Goal: Task Accomplishment & Management: Complete application form

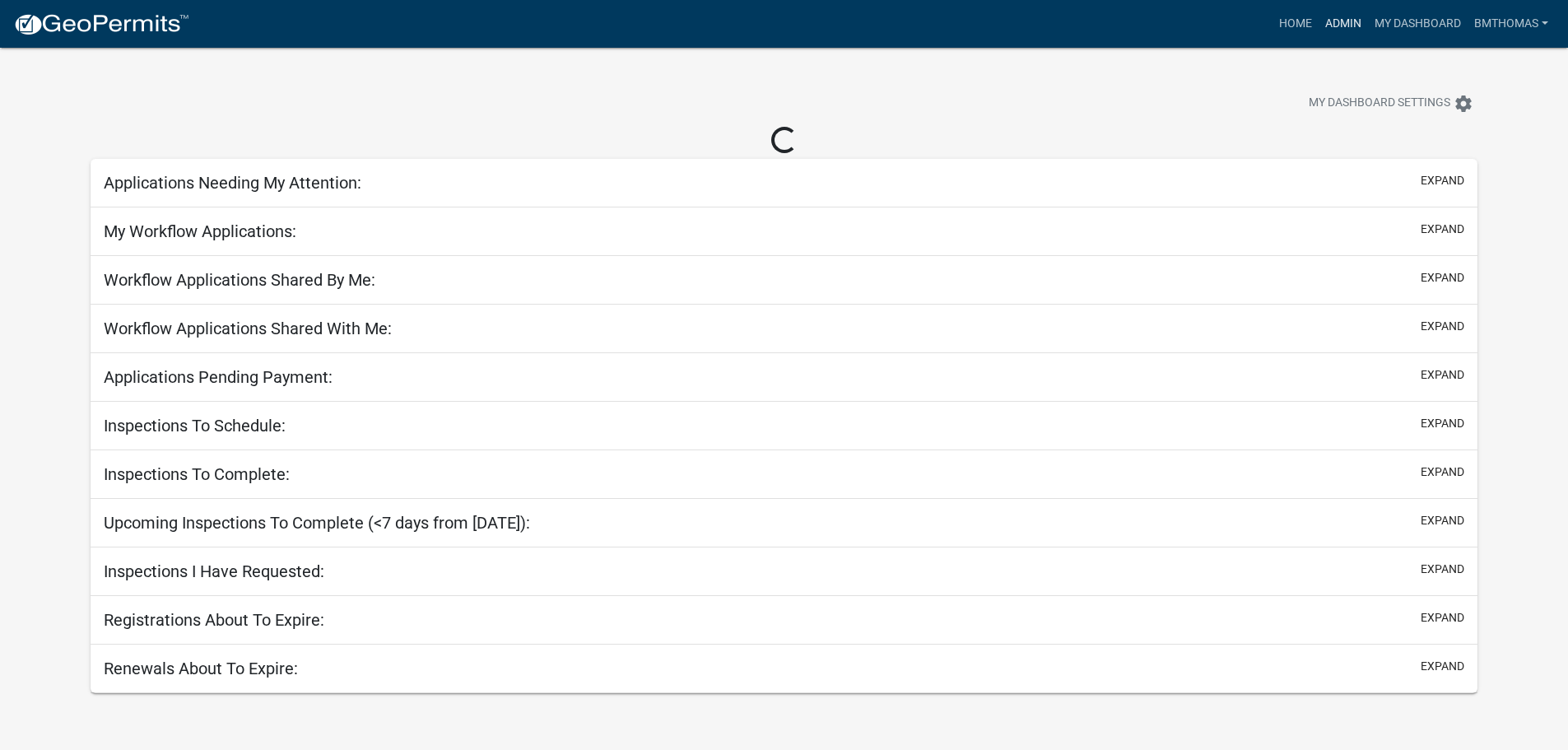
click at [1347, 23] on link "Admin" at bounding box center [1343, 24] width 49 height 31
click at [1342, 16] on link "Admin" at bounding box center [1343, 24] width 49 height 31
click at [1296, 17] on link "Home" at bounding box center [1295, 24] width 46 height 31
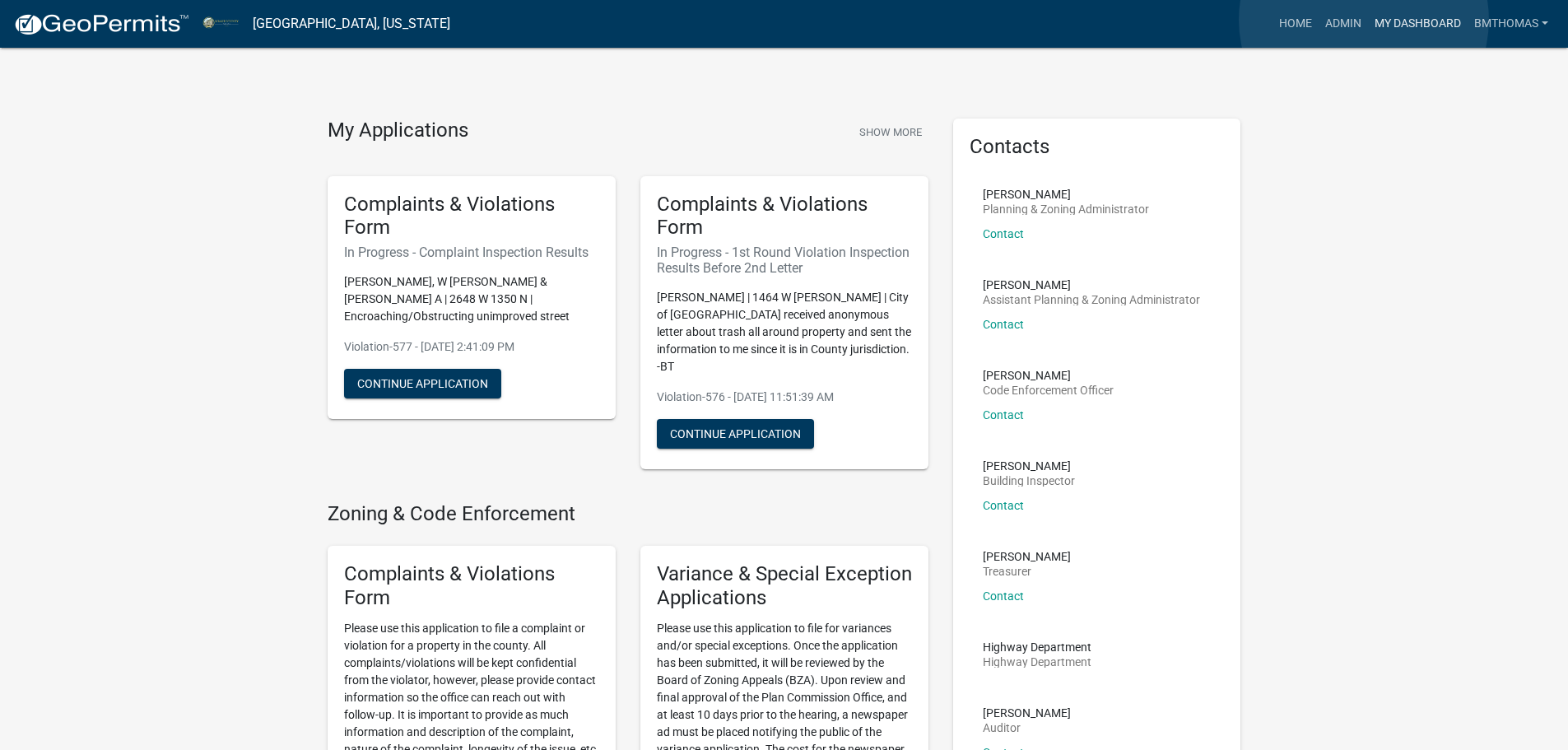
click at [1368, 20] on link "My Dashboard" at bounding box center [1417, 24] width 100 height 31
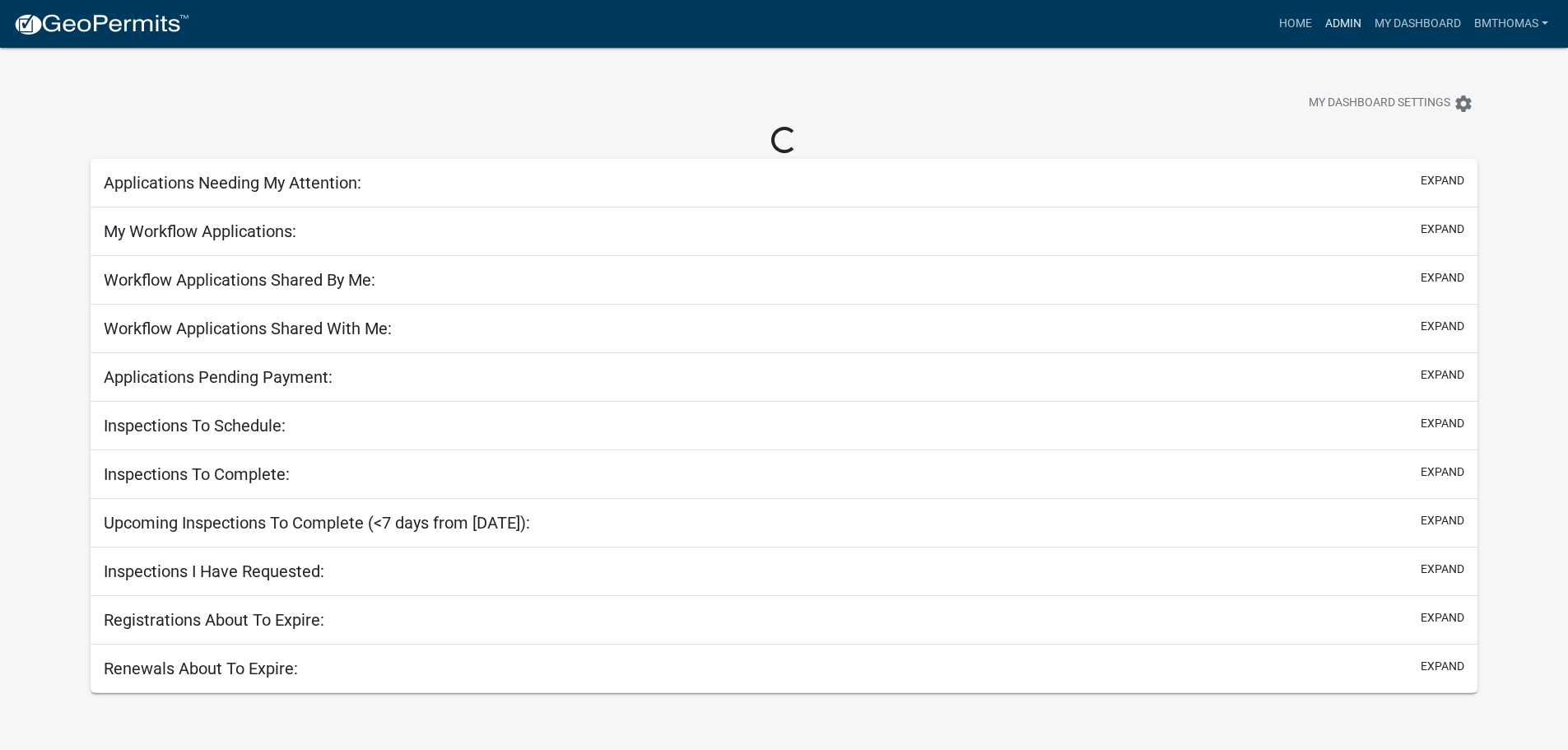
click at [1344, 21] on link "Admin" at bounding box center [1343, 24] width 49 height 31
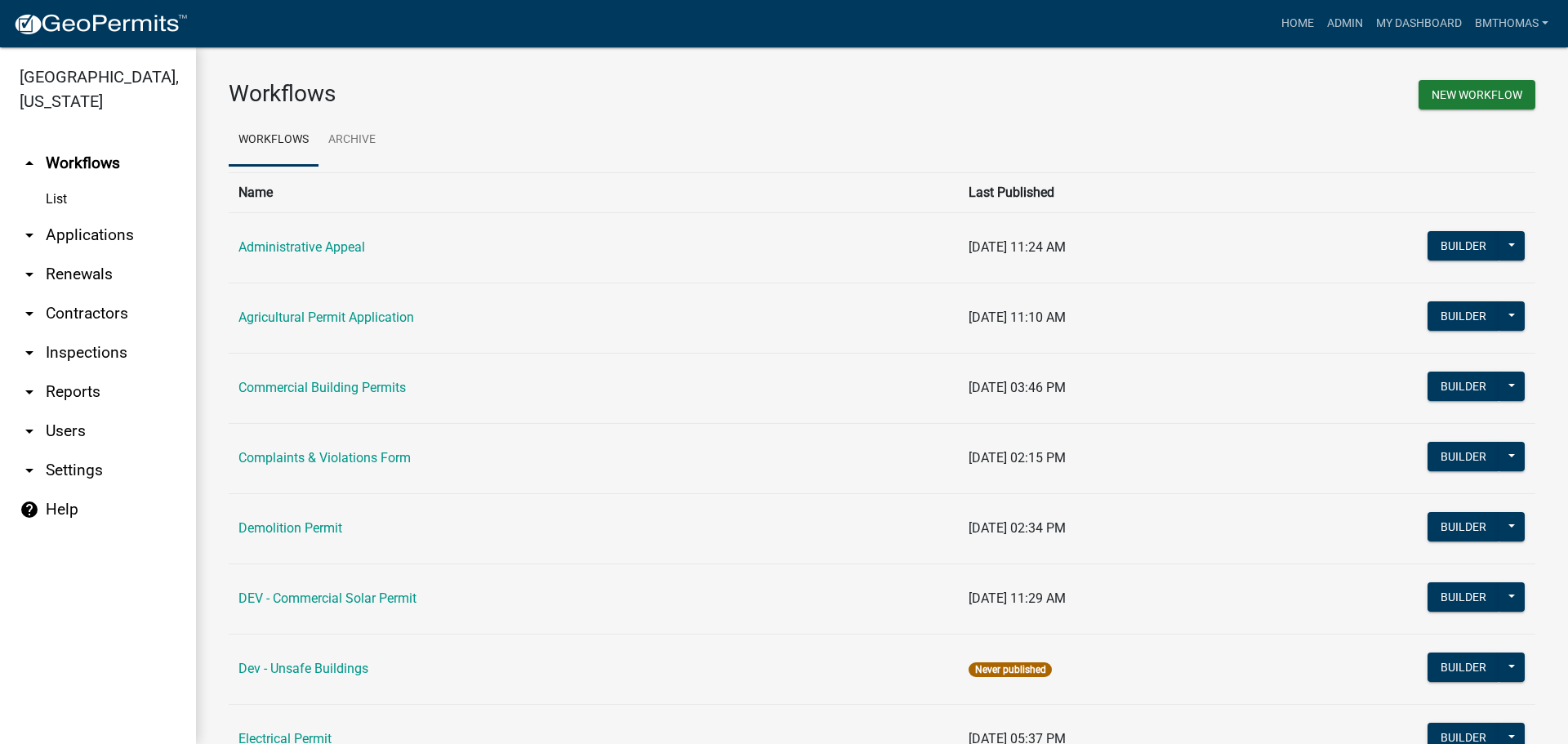
click at [74, 336] on link "arrow_drop_down Inspections" at bounding box center [98, 353] width 196 height 39
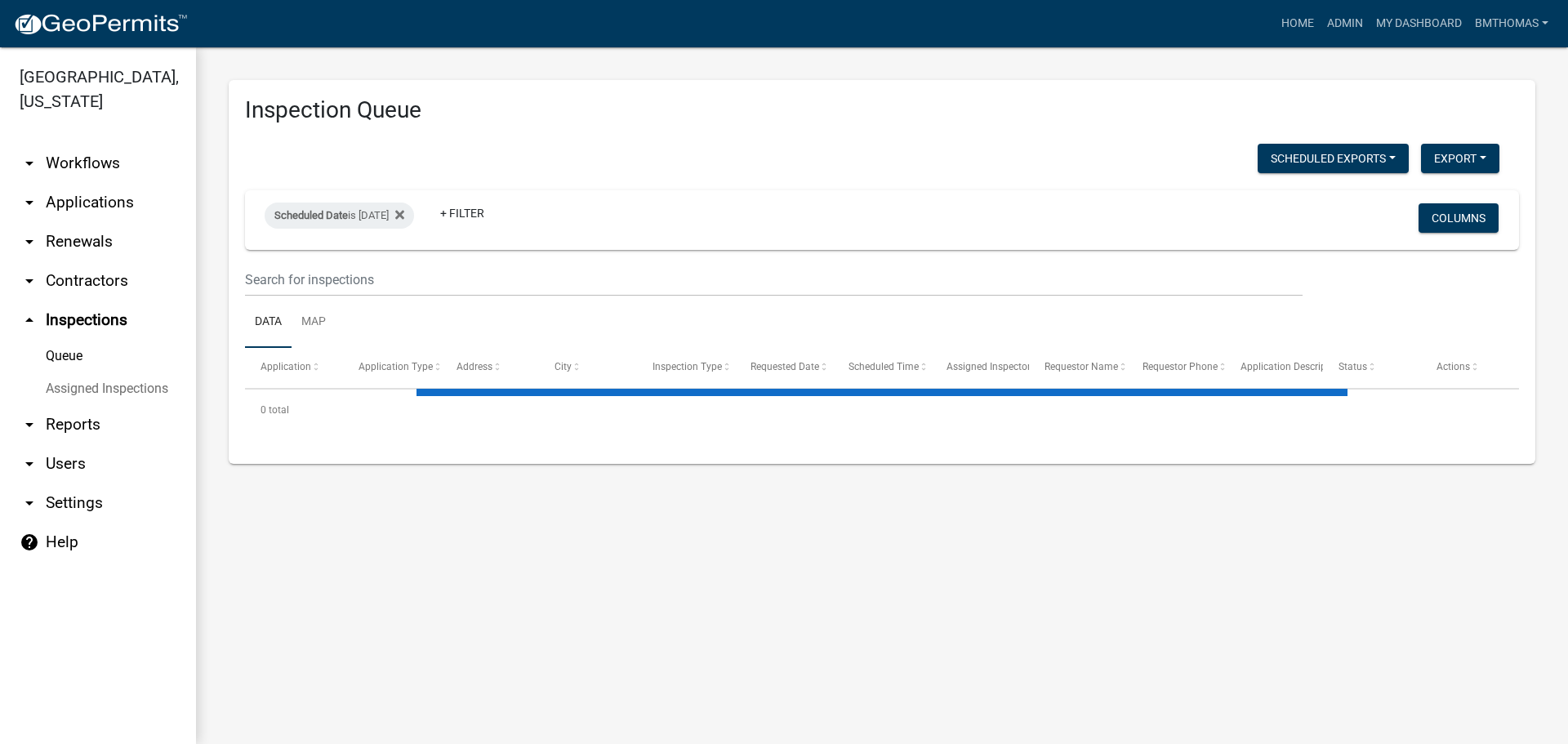
click at [72, 372] on link "Assigned Inspections" at bounding box center [98, 389] width 196 height 33
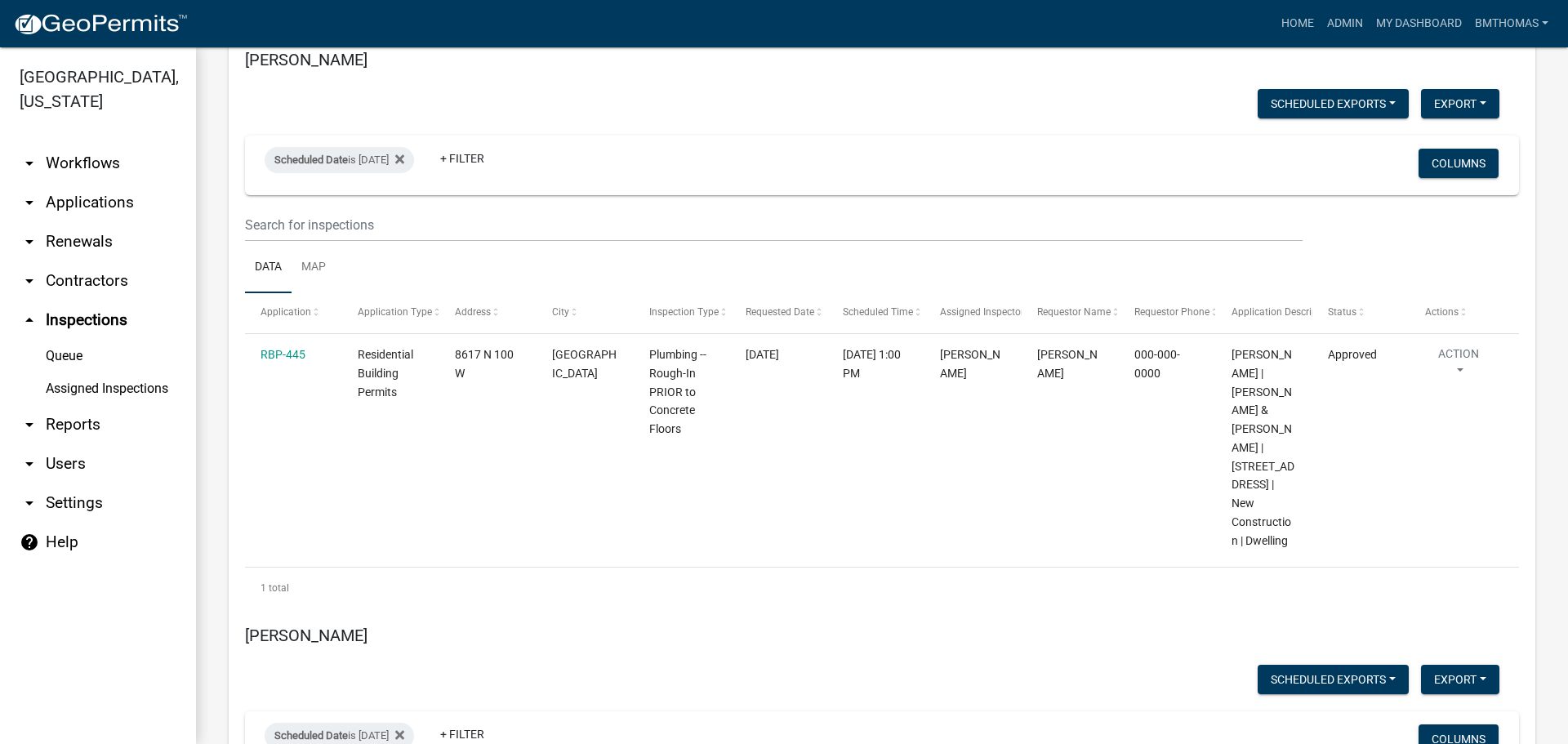
scroll to position [9985, 0]
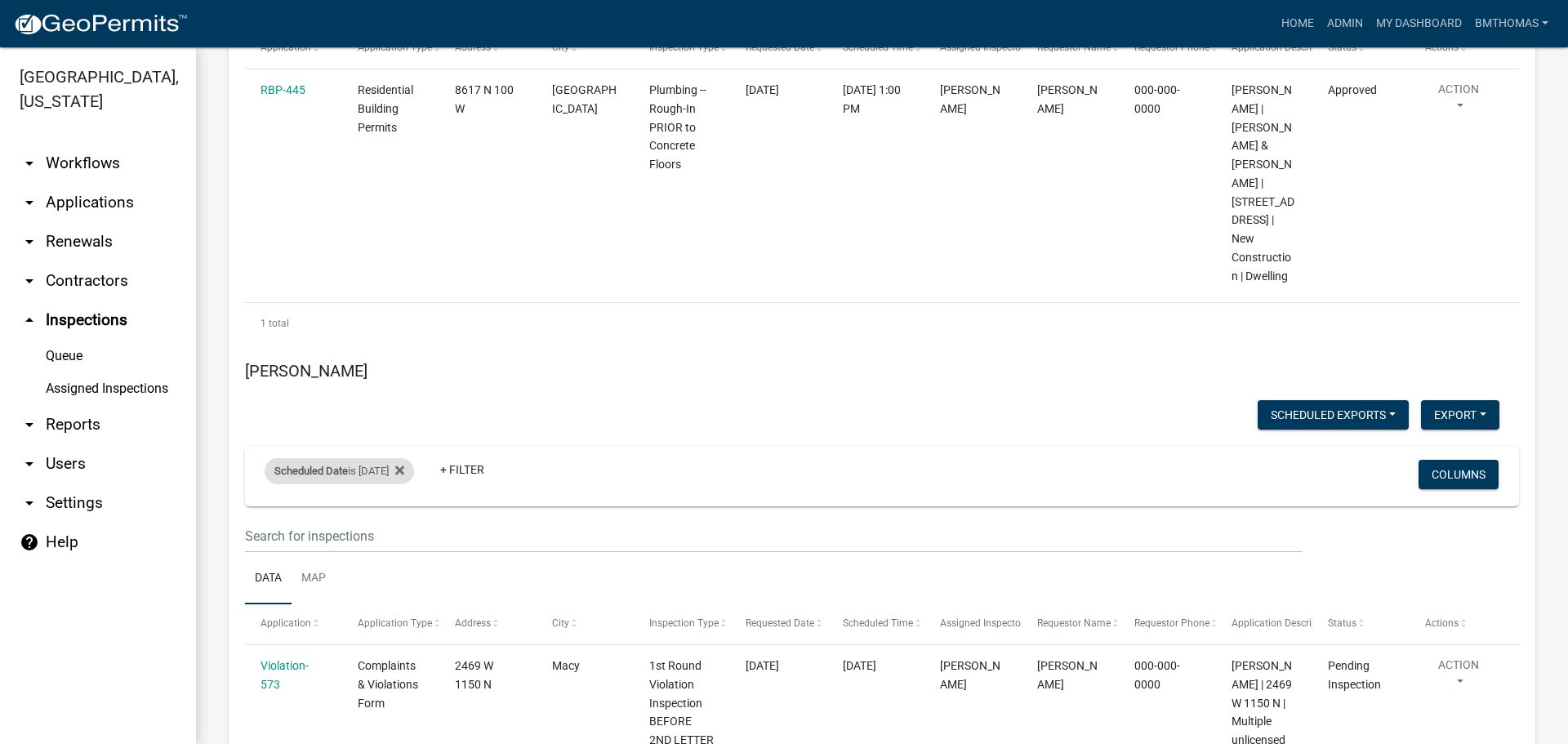
click at [385, 459] on div "Scheduled Date is [DATE]" at bounding box center [339, 471] width 150 height 26
click at [402, 345] on input "[DATE]" at bounding box center [353, 346] width 114 height 34
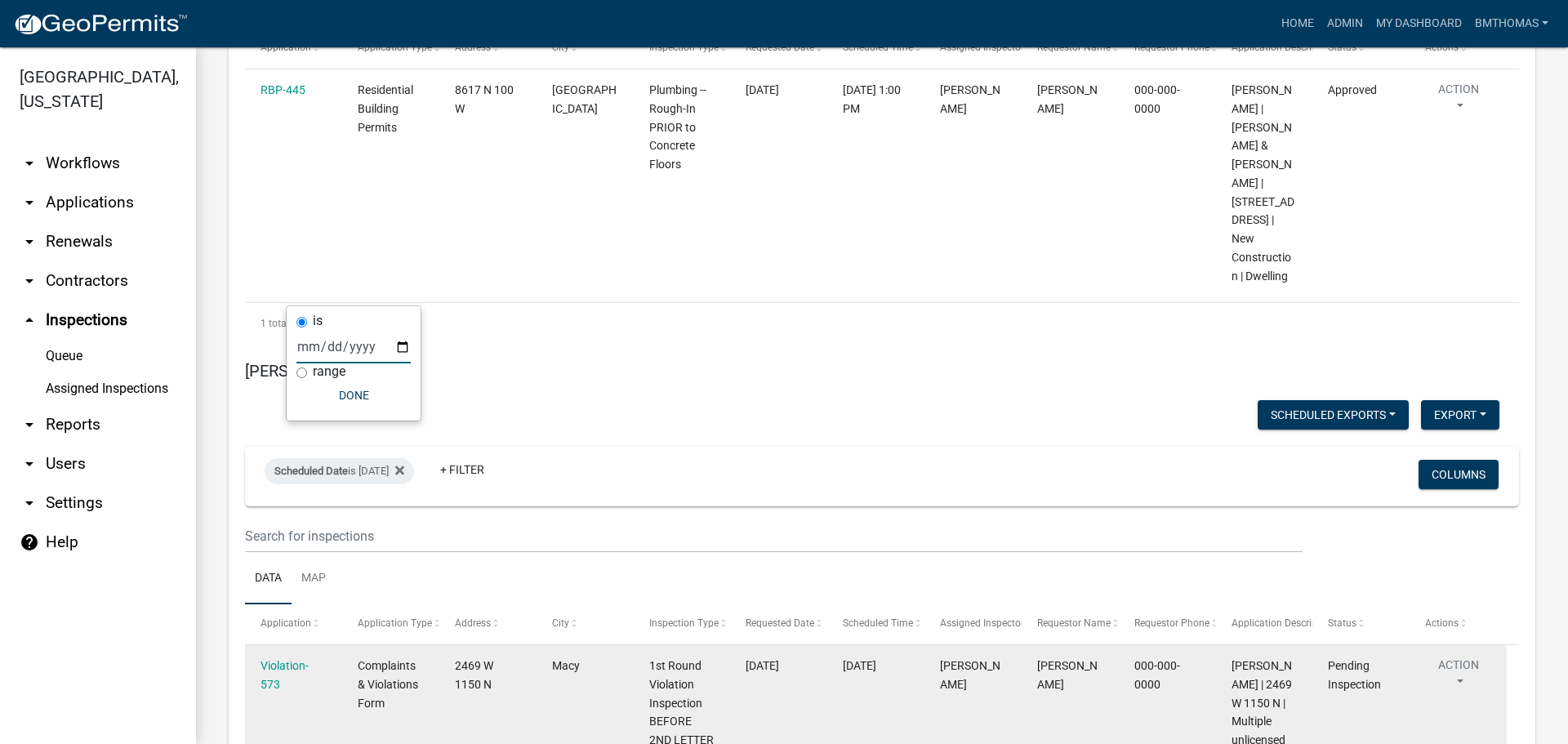
scroll to position [9849, 0]
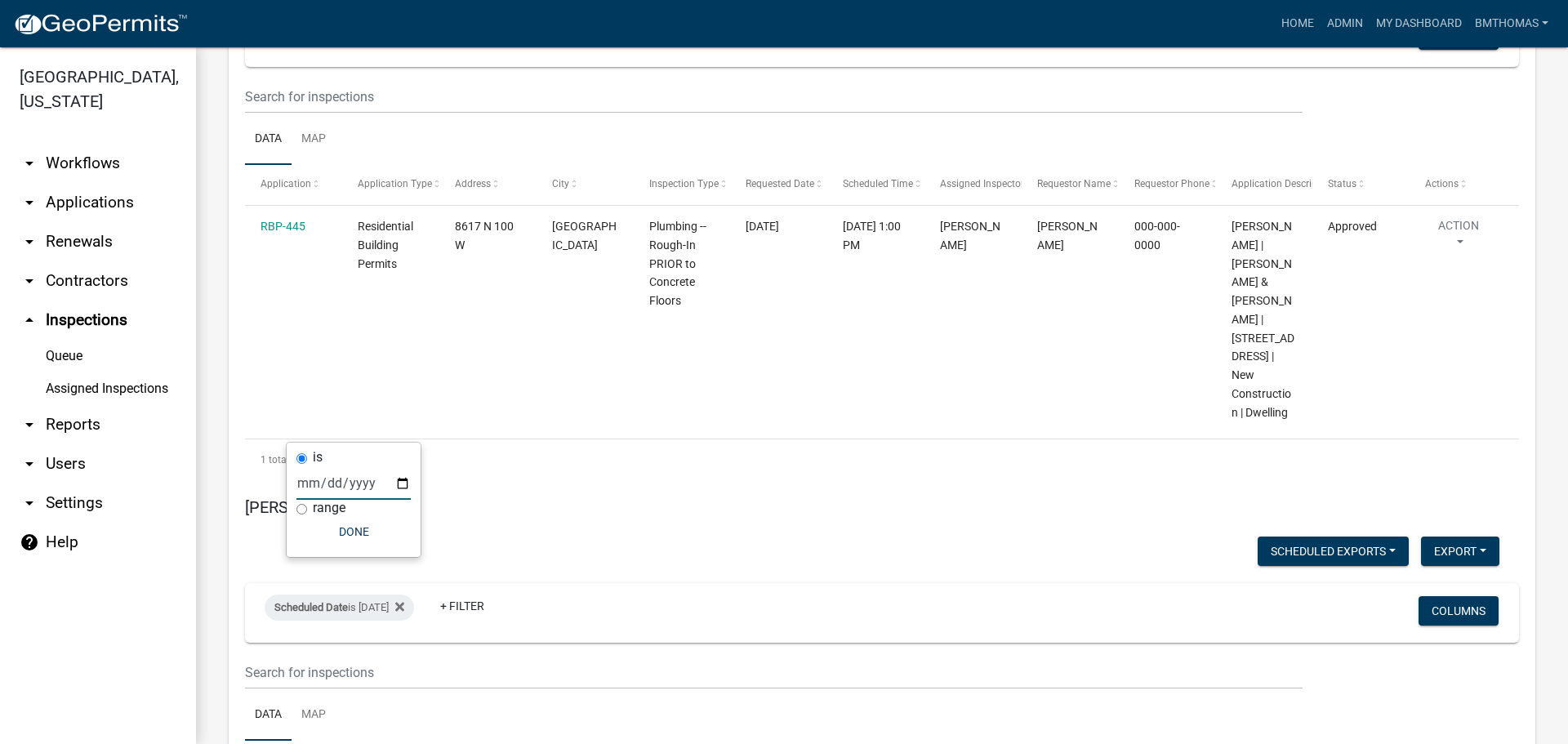
click at [395, 482] on input "[DATE]" at bounding box center [353, 483] width 114 height 34
type input "[DATE]"
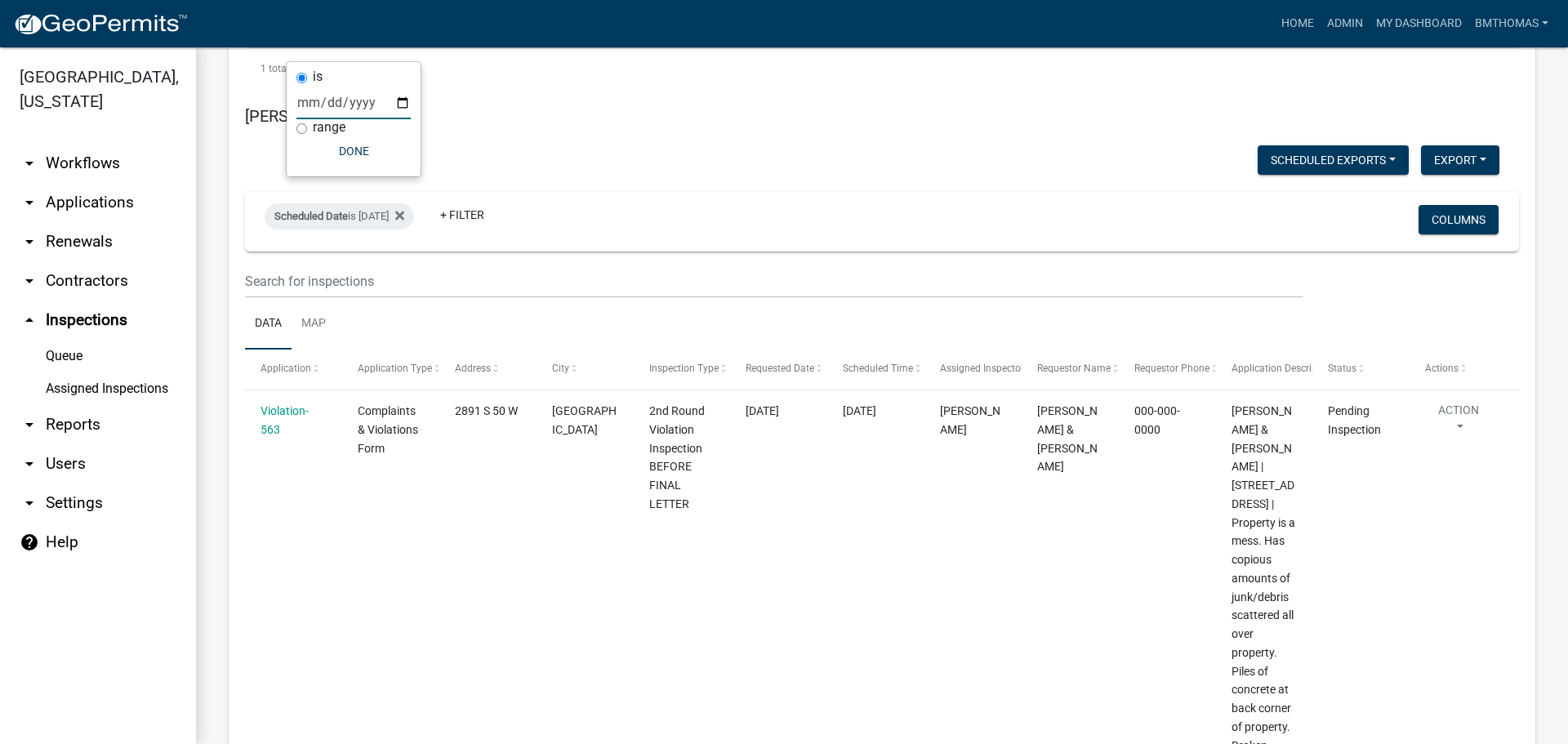
scroll to position [10229, 0]
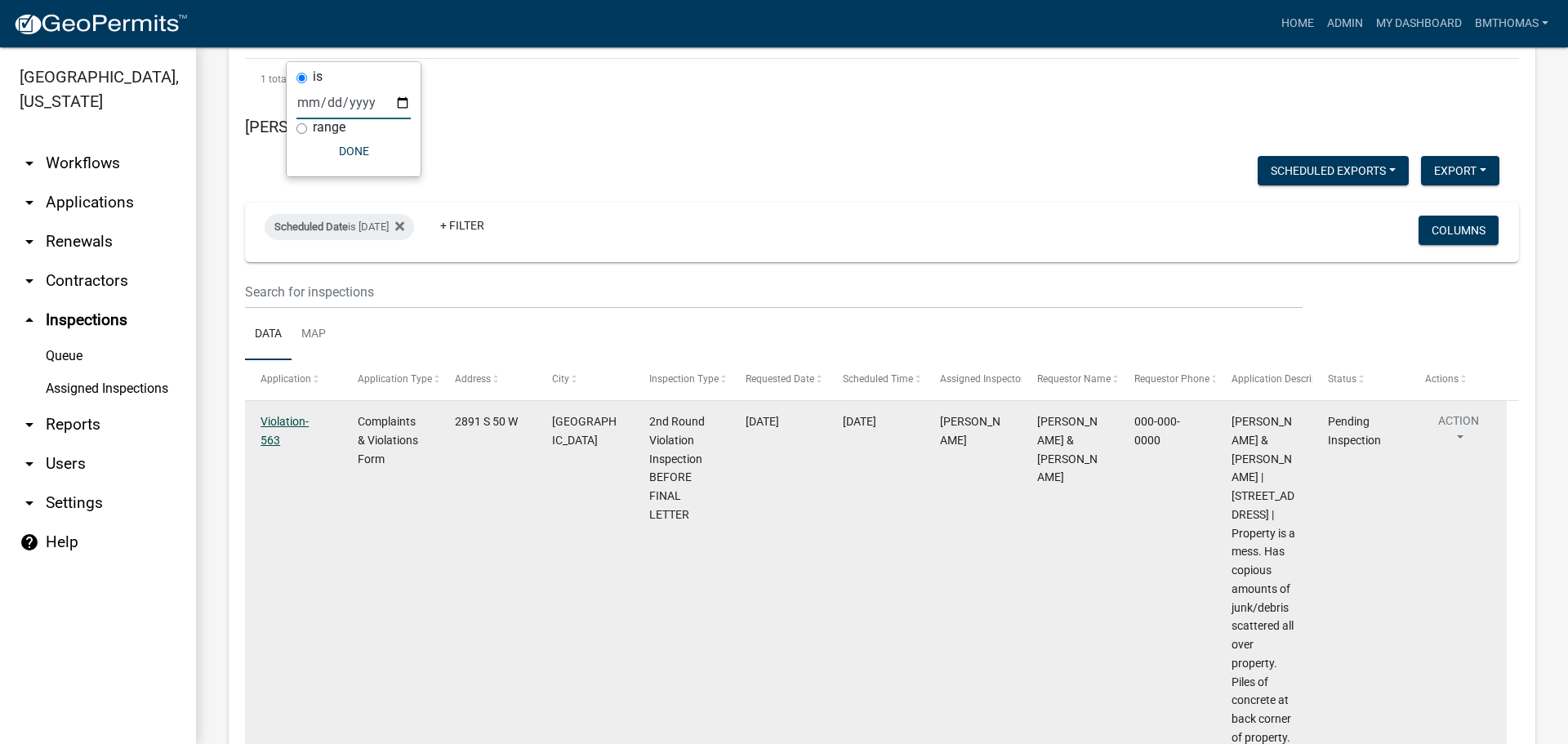
click at [275, 415] on link "Violation-563" at bounding box center [285, 430] width 48 height 32
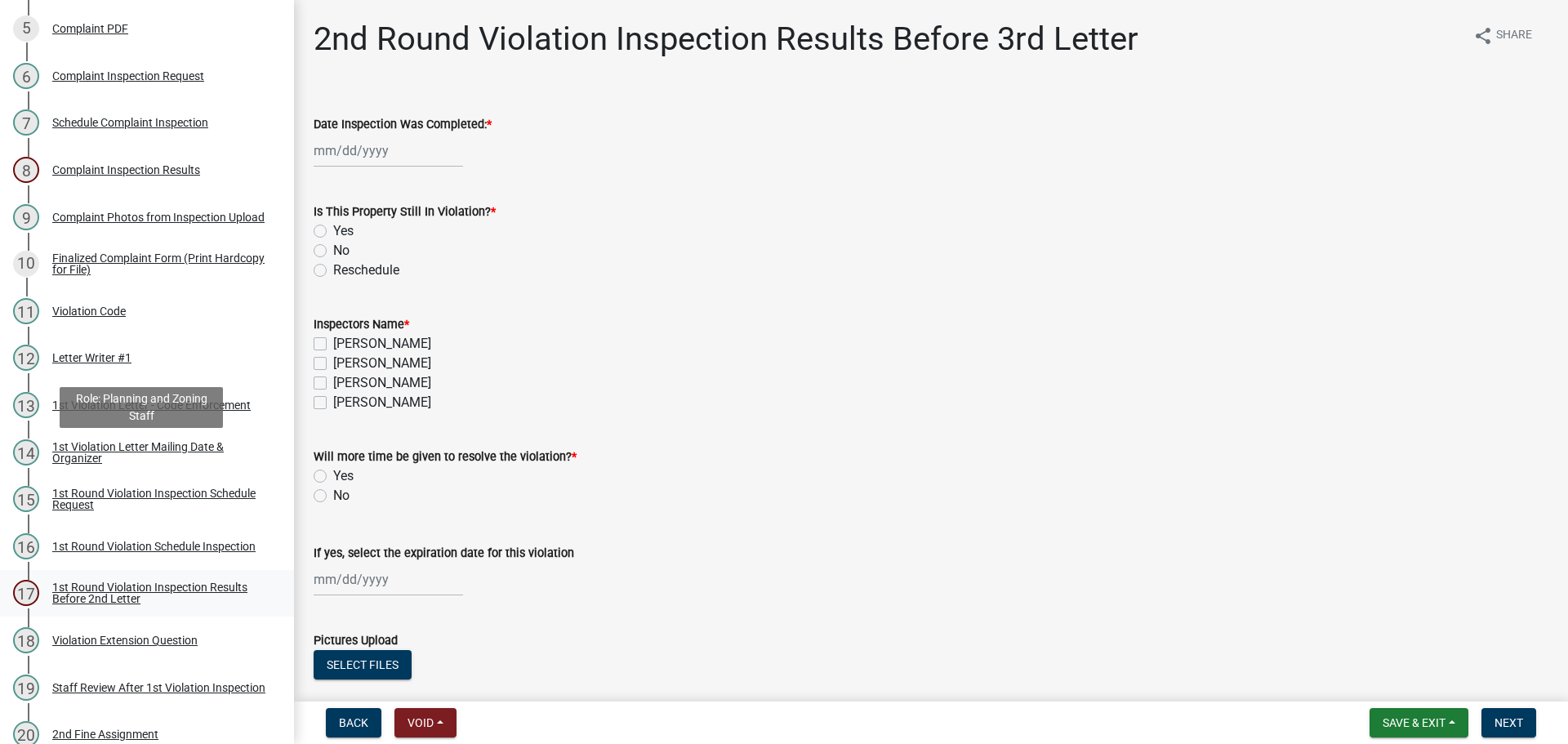
scroll to position [490, 0]
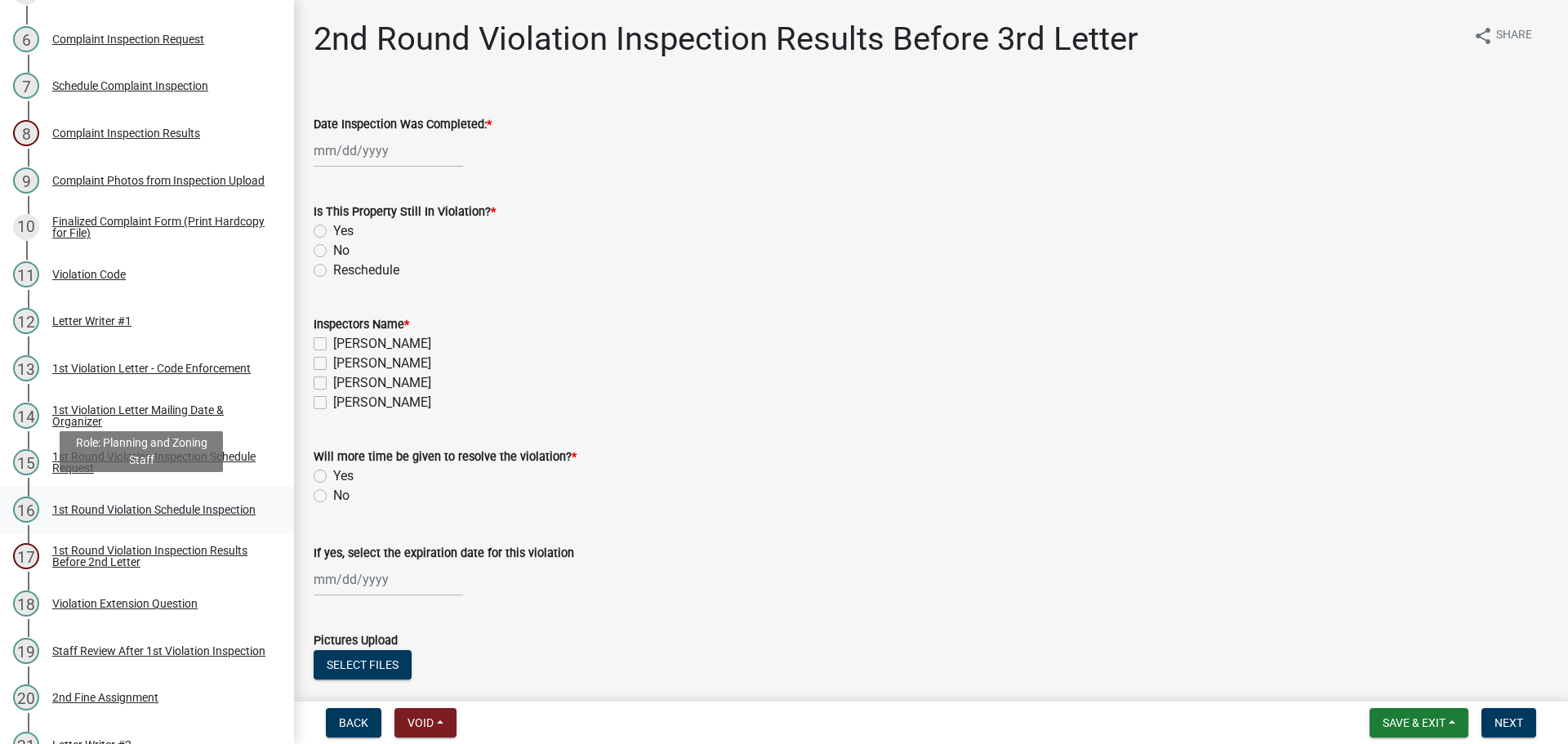
click at [54, 504] on div "1st Round Violation Schedule Inspection" at bounding box center [154, 509] width 203 height 12
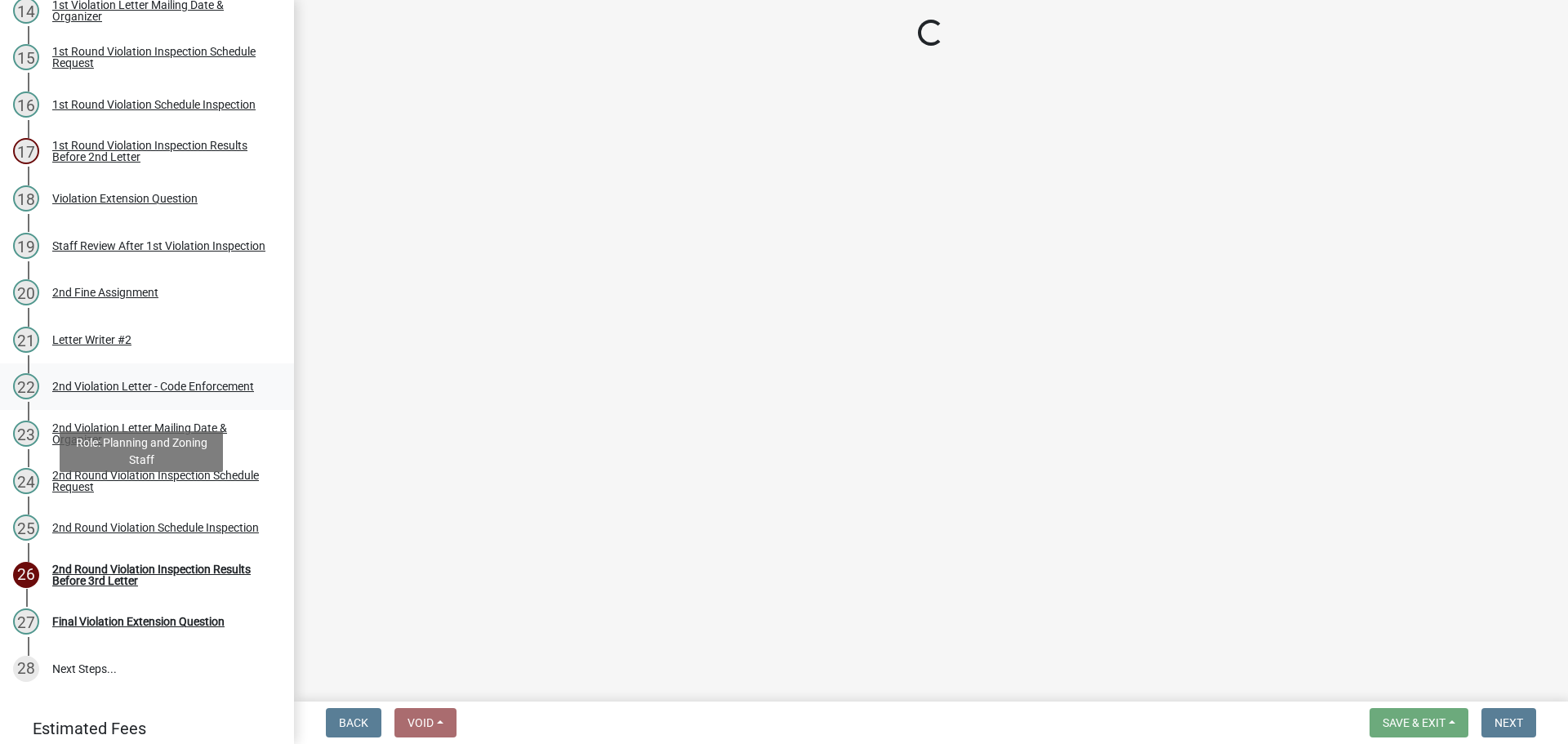
select select "0324ce59-dc13-463c-88f6-21718b6e040a"
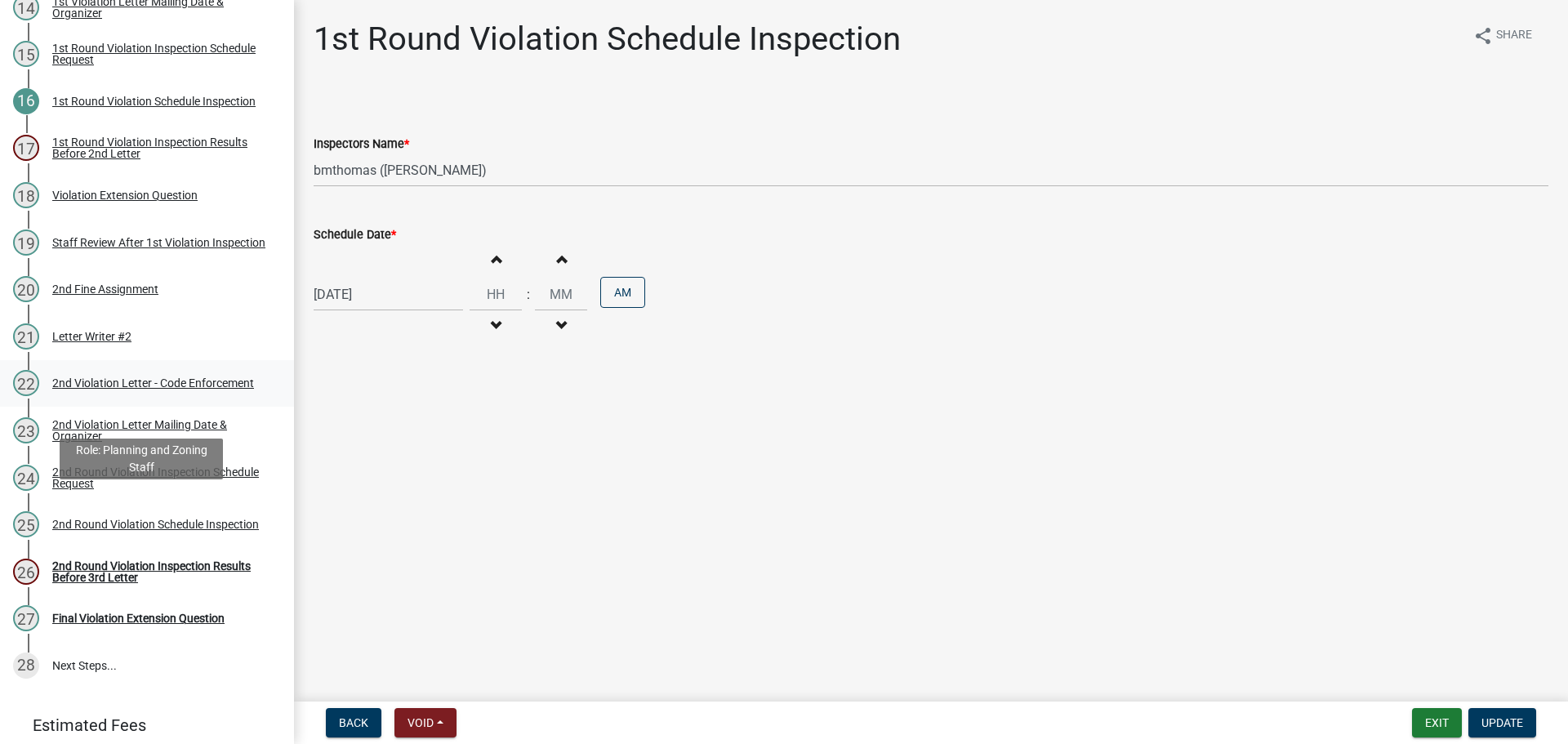
scroll to position [955, 0]
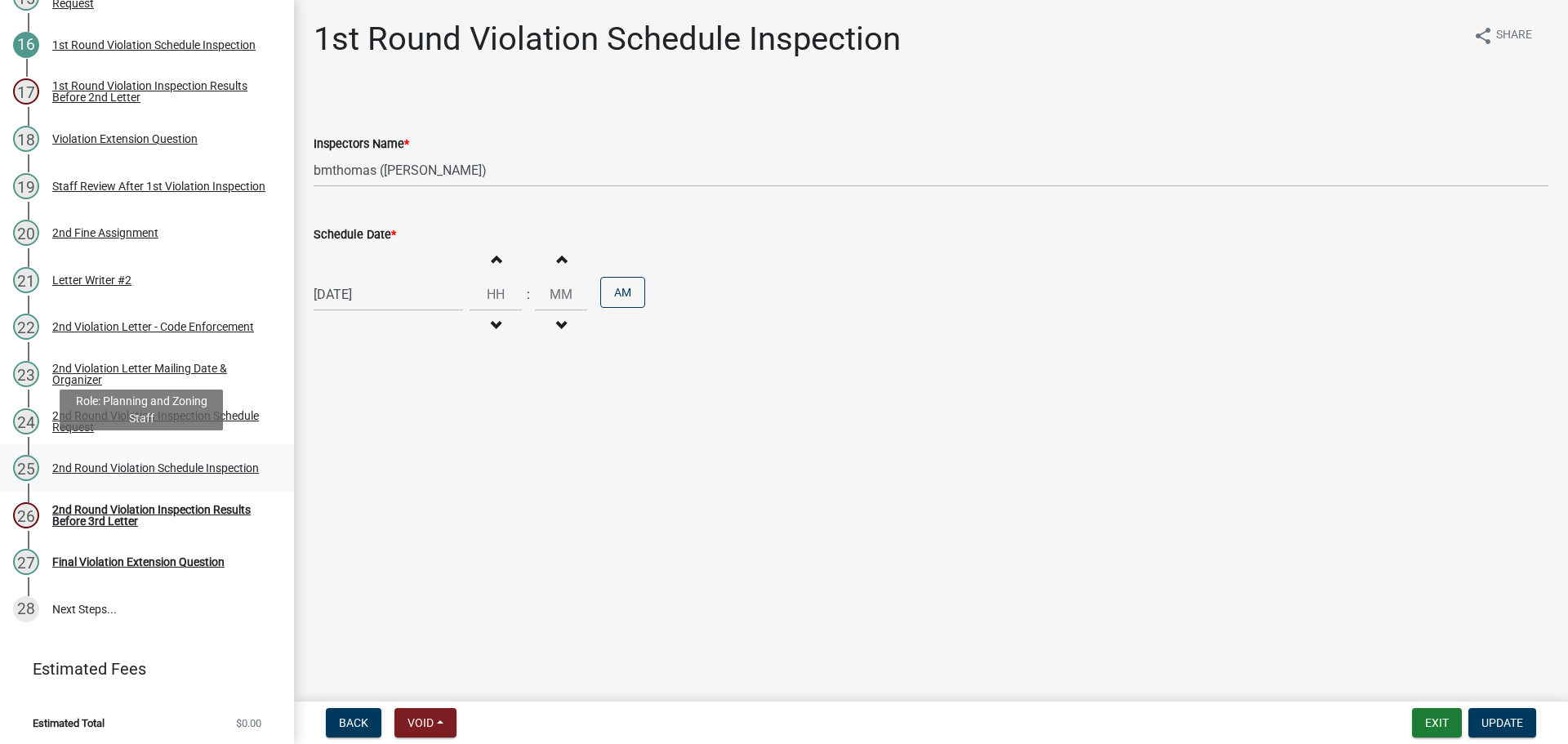
click at [60, 468] on div "2nd Round Violation Schedule Inspection" at bounding box center [156, 468] width 207 height 12
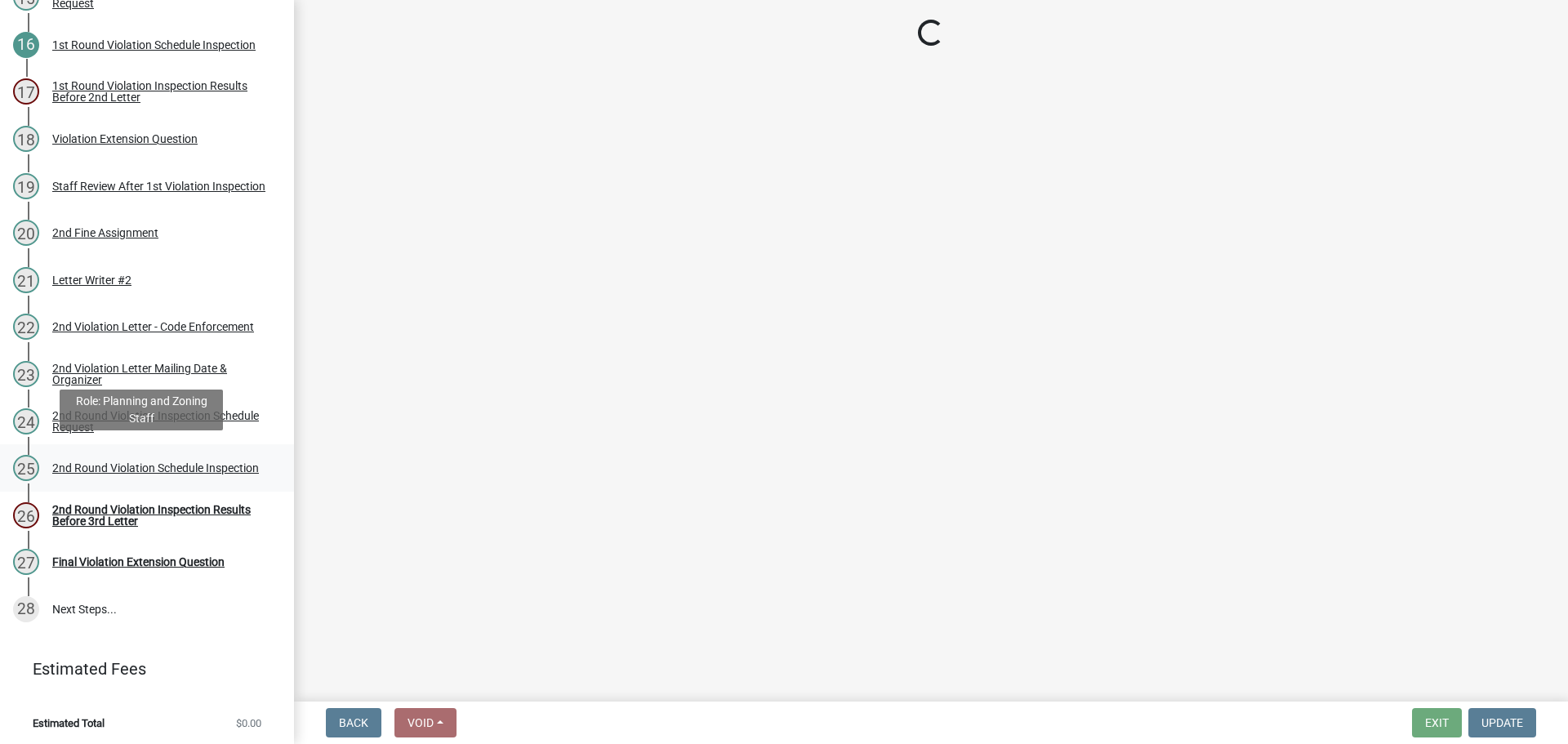
select select "0324ce59-dc13-463c-88f6-21718b6e040a"
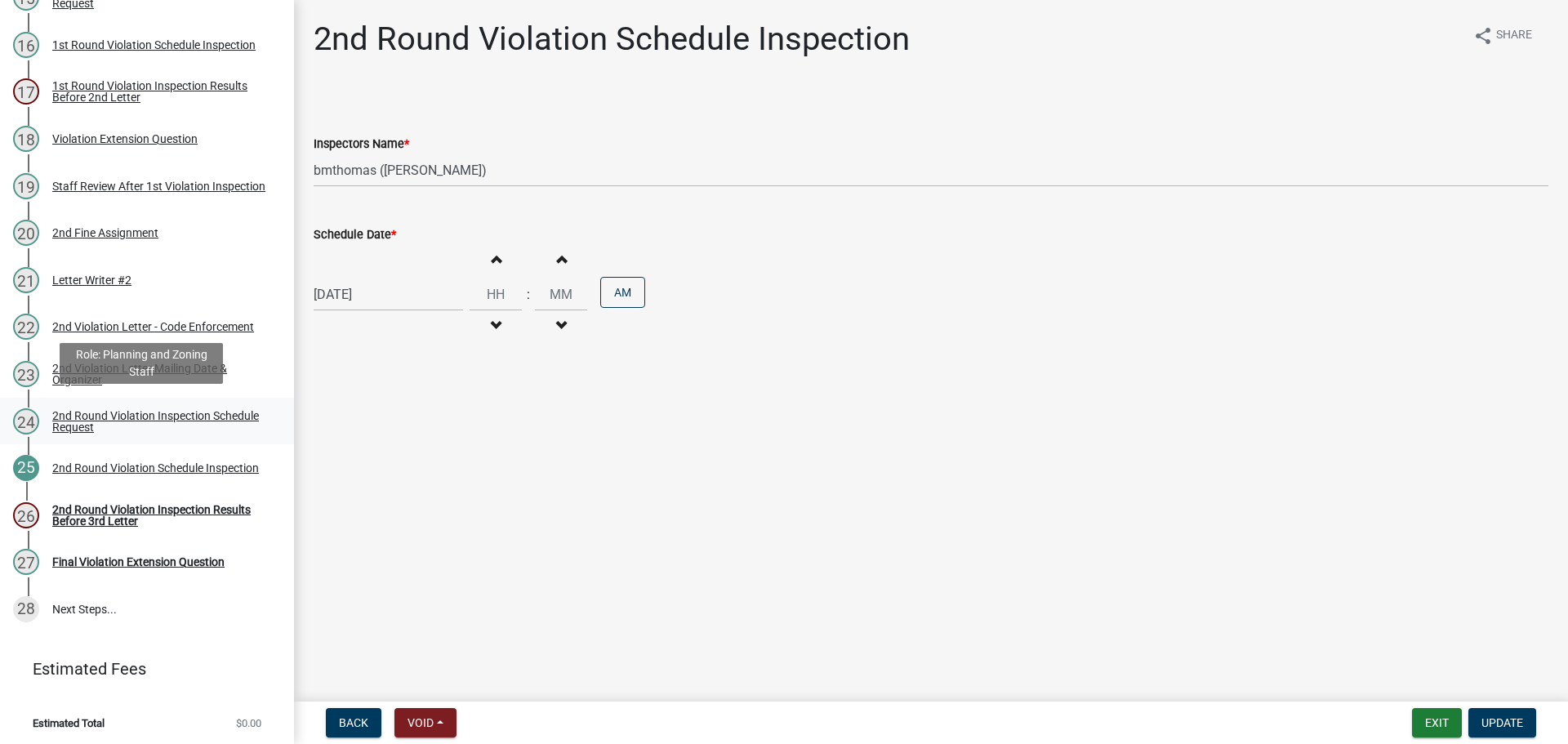
click at [98, 418] on div "2nd Round Violation Inspection Schedule Request" at bounding box center [160, 420] width 216 height 23
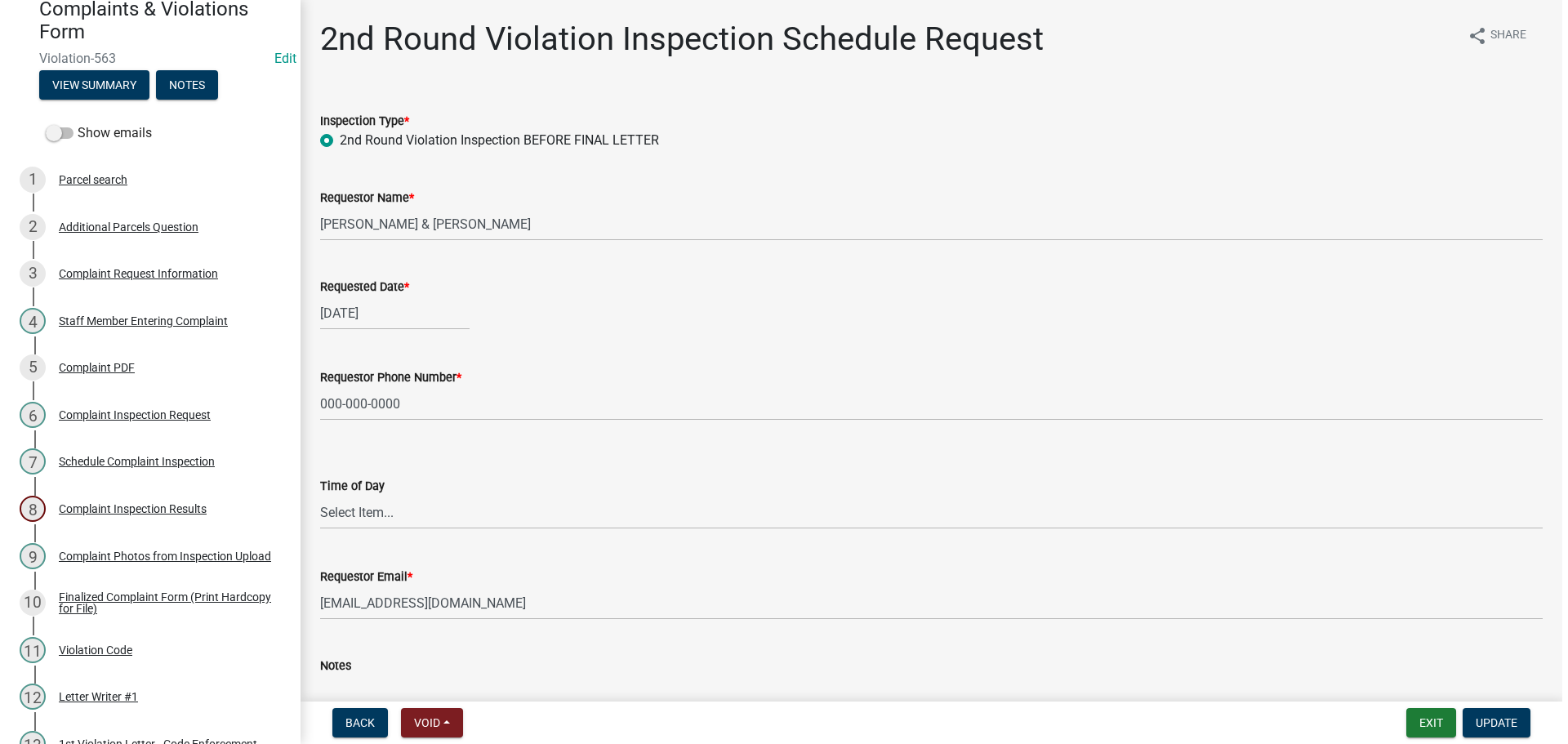
scroll to position [0, 0]
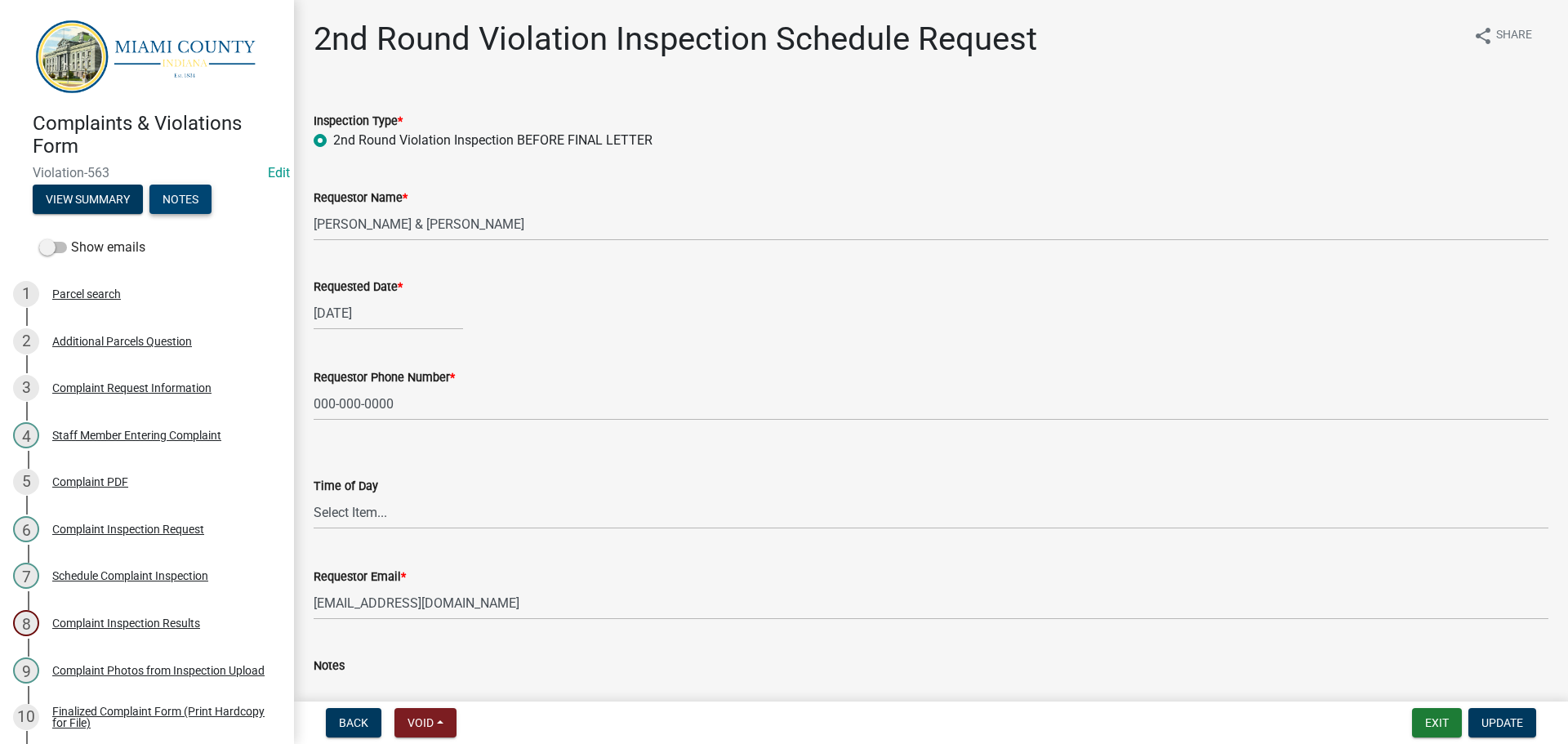
click at [182, 192] on button "Notes" at bounding box center [180, 199] width 62 height 29
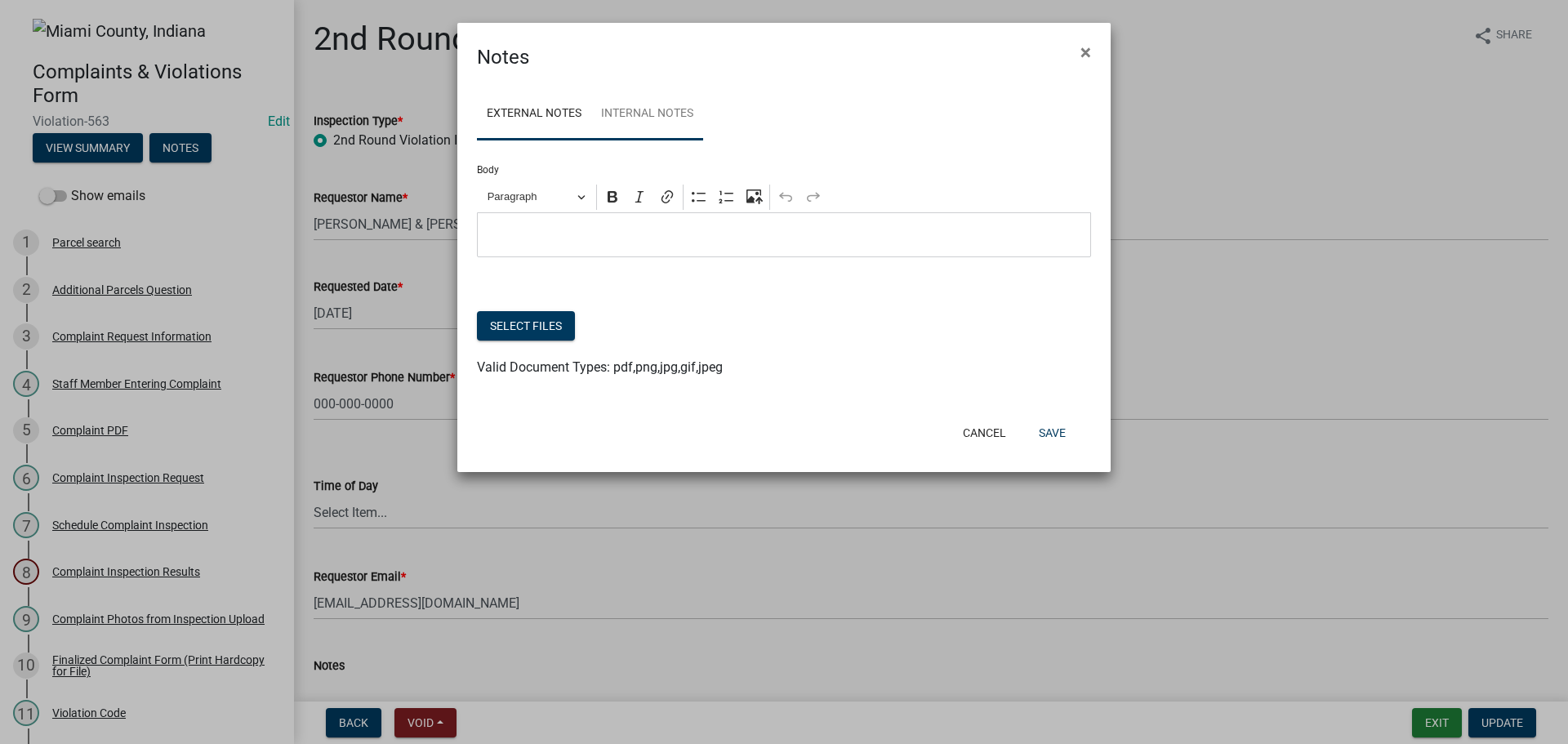
click at [639, 105] on link "Internal Notes" at bounding box center [647, 114] width 111 height 53
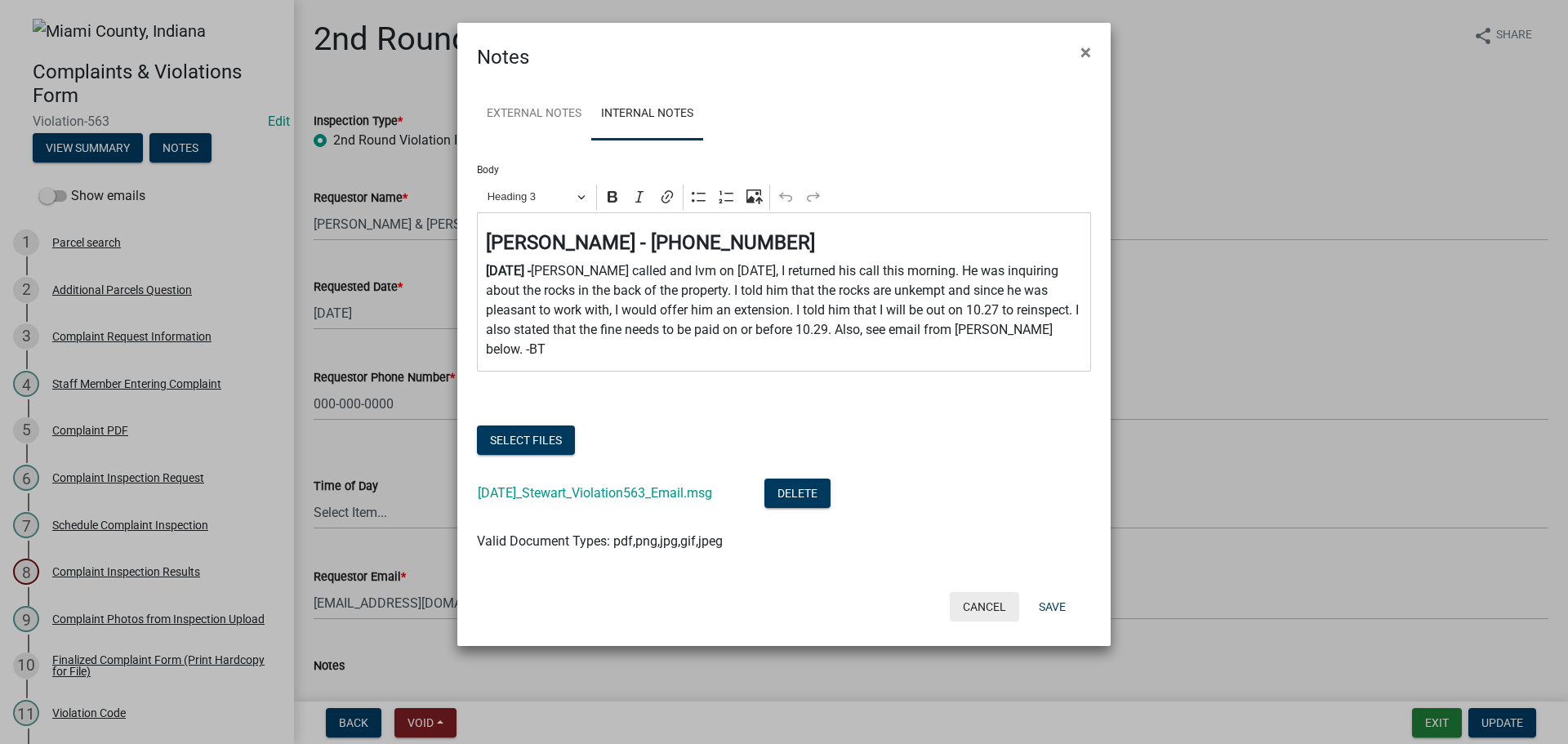
click at [995, 598] on button "Cancel" at bounding box center [984, 606] width 70 height 29
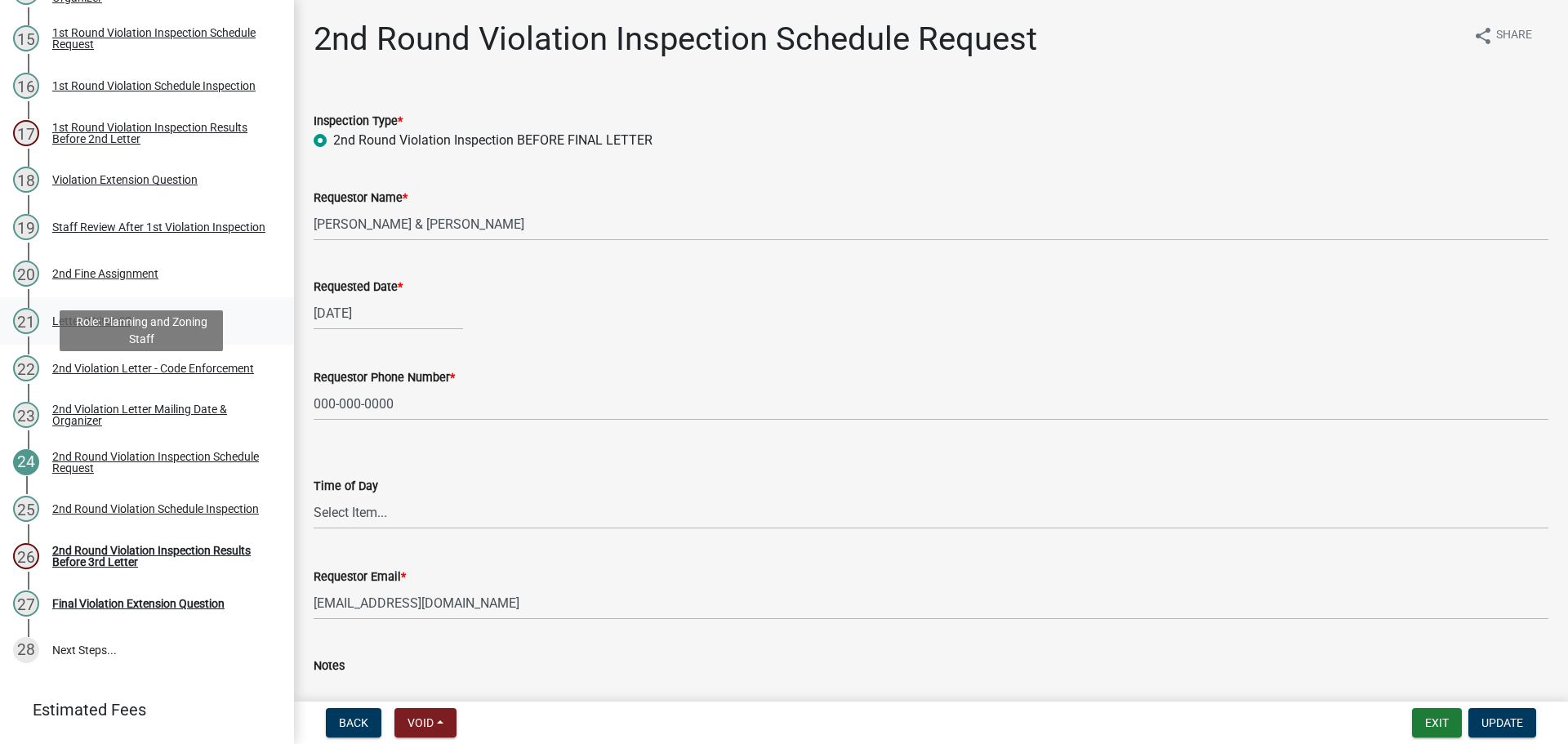
scroll to position [907, 0]
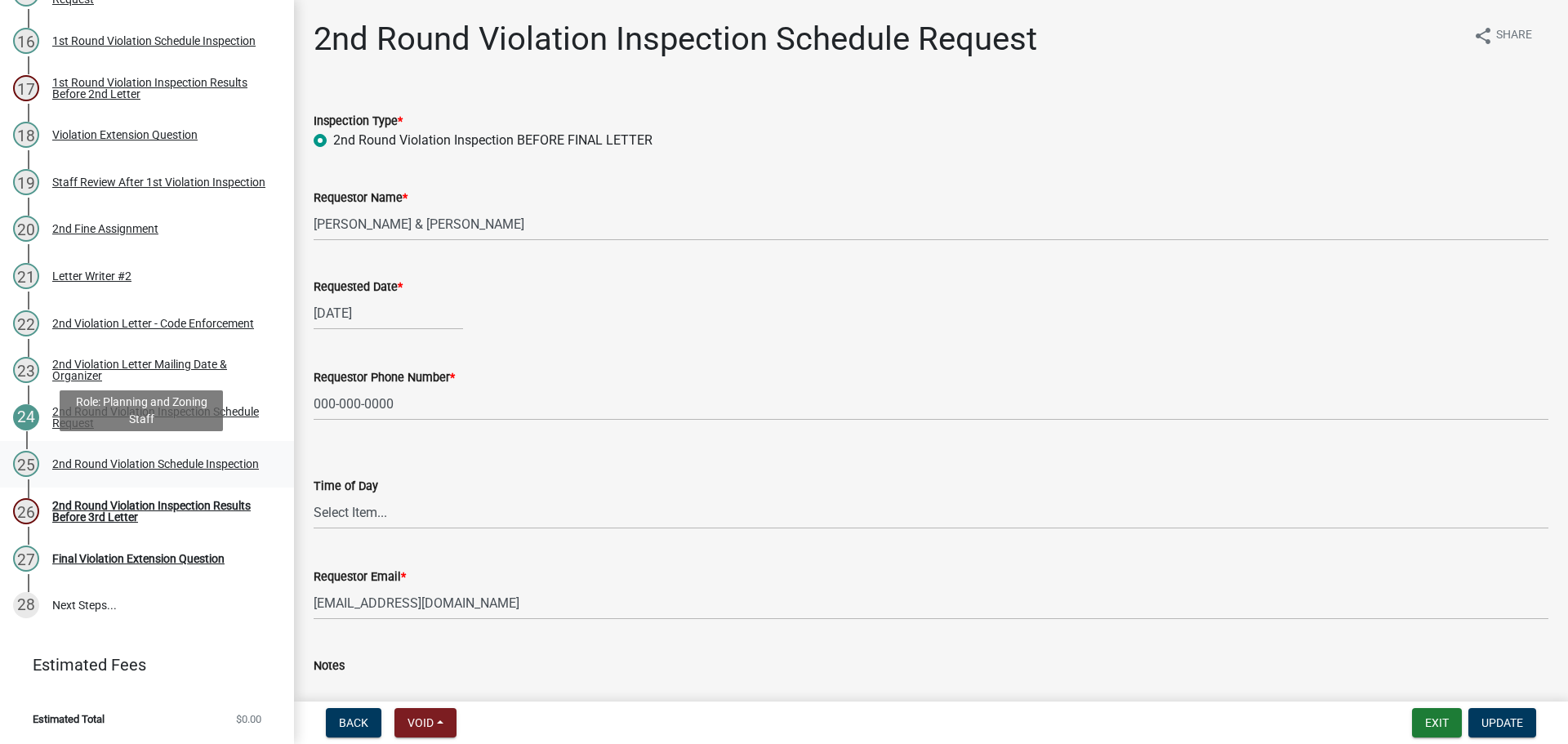
click at [90, 461] on div "2nd Round Violation Schedule Inspection" at bounding box center [156, 464] width 207 height 12
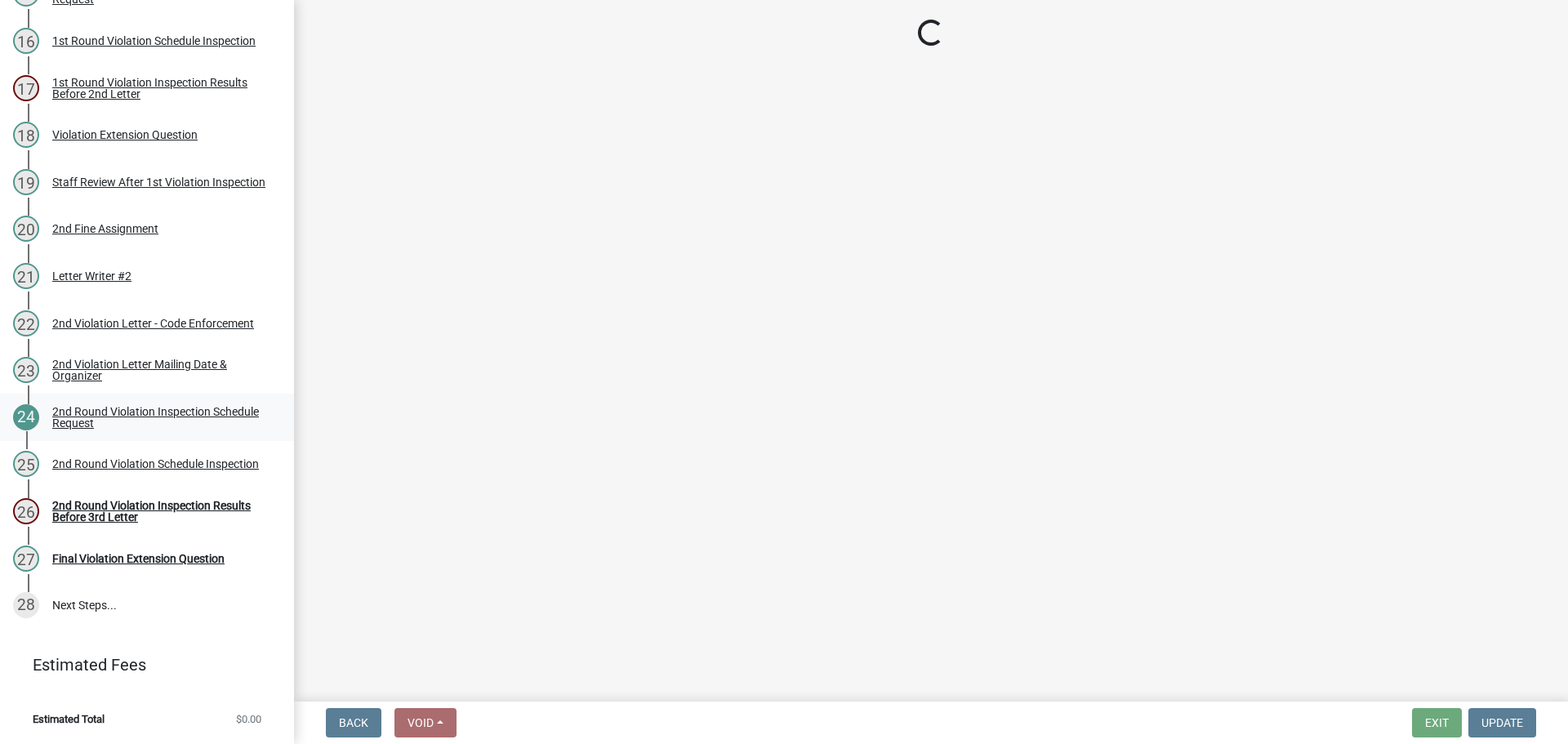
select select "0324ce59-dc13-463c-88f6-21718b6e040a"
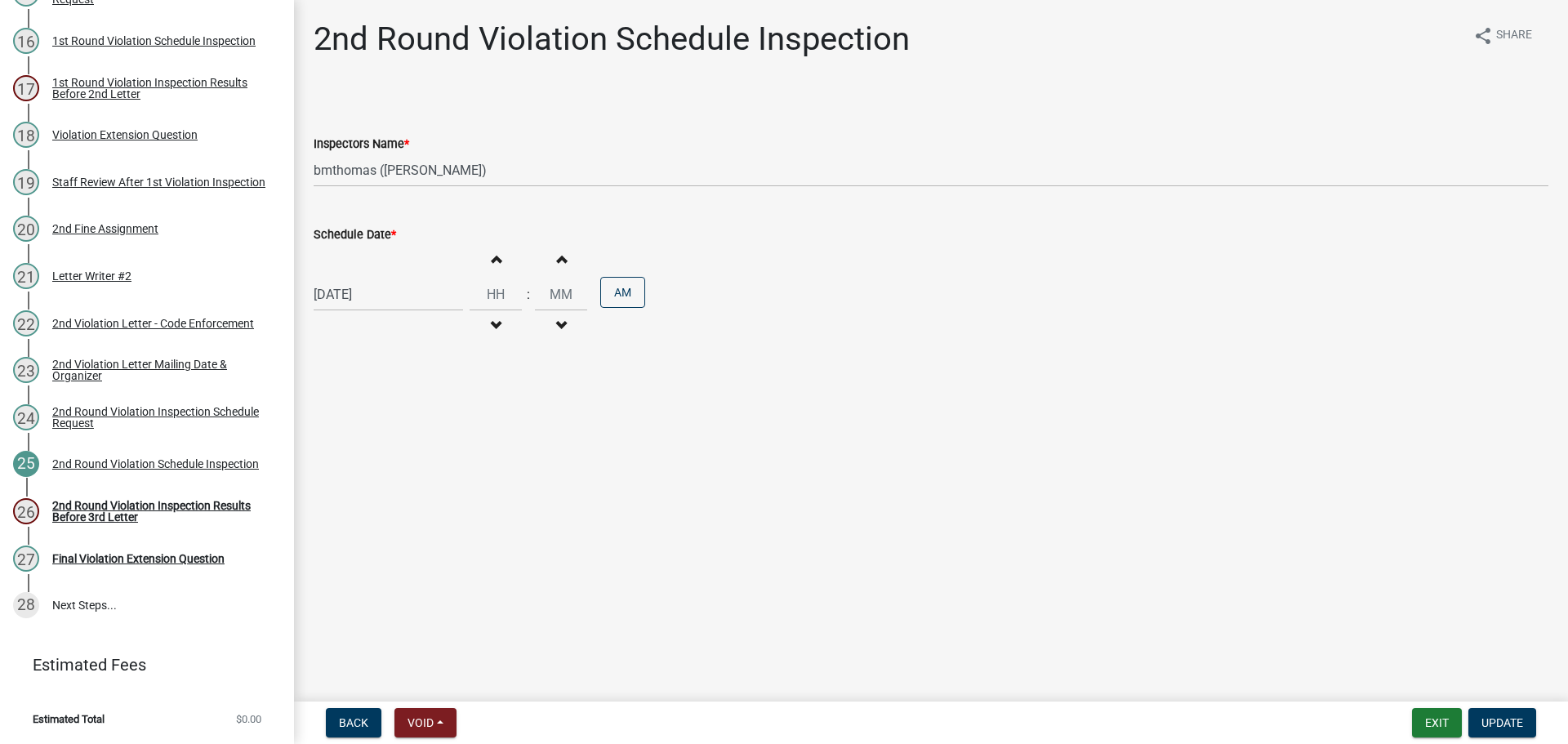
click at [393, 296] on div "[DATE]" at bounding box center [388, 294] width 150 height 34
select select "10"
select select "2025"
click at [332, 485] on div "27" at bounding box center [330, 486] width 26 height 26
type input "[DATE]"
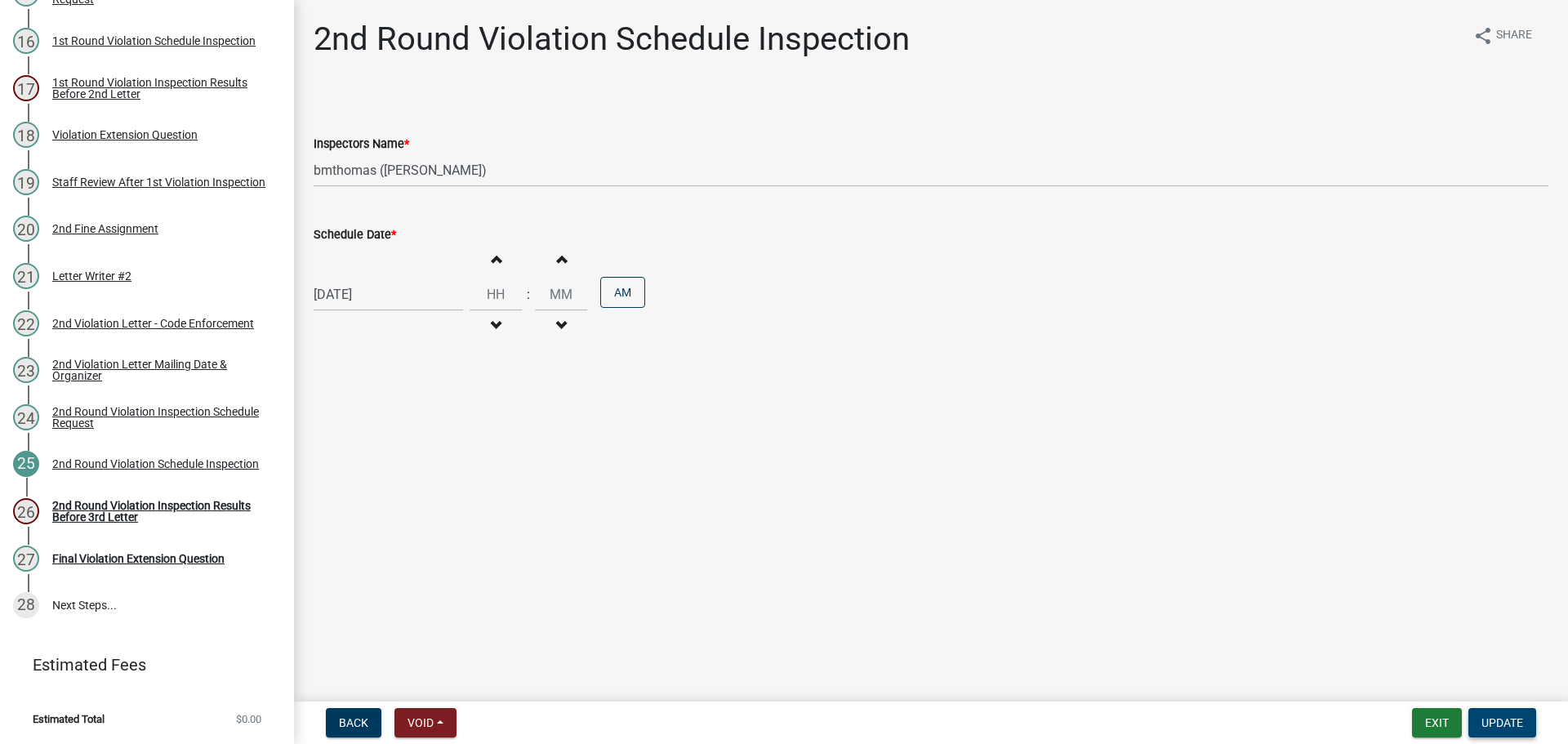
click at [1487, 724] on span "Update" at bounding box center [1503, 722] width 42 height 13
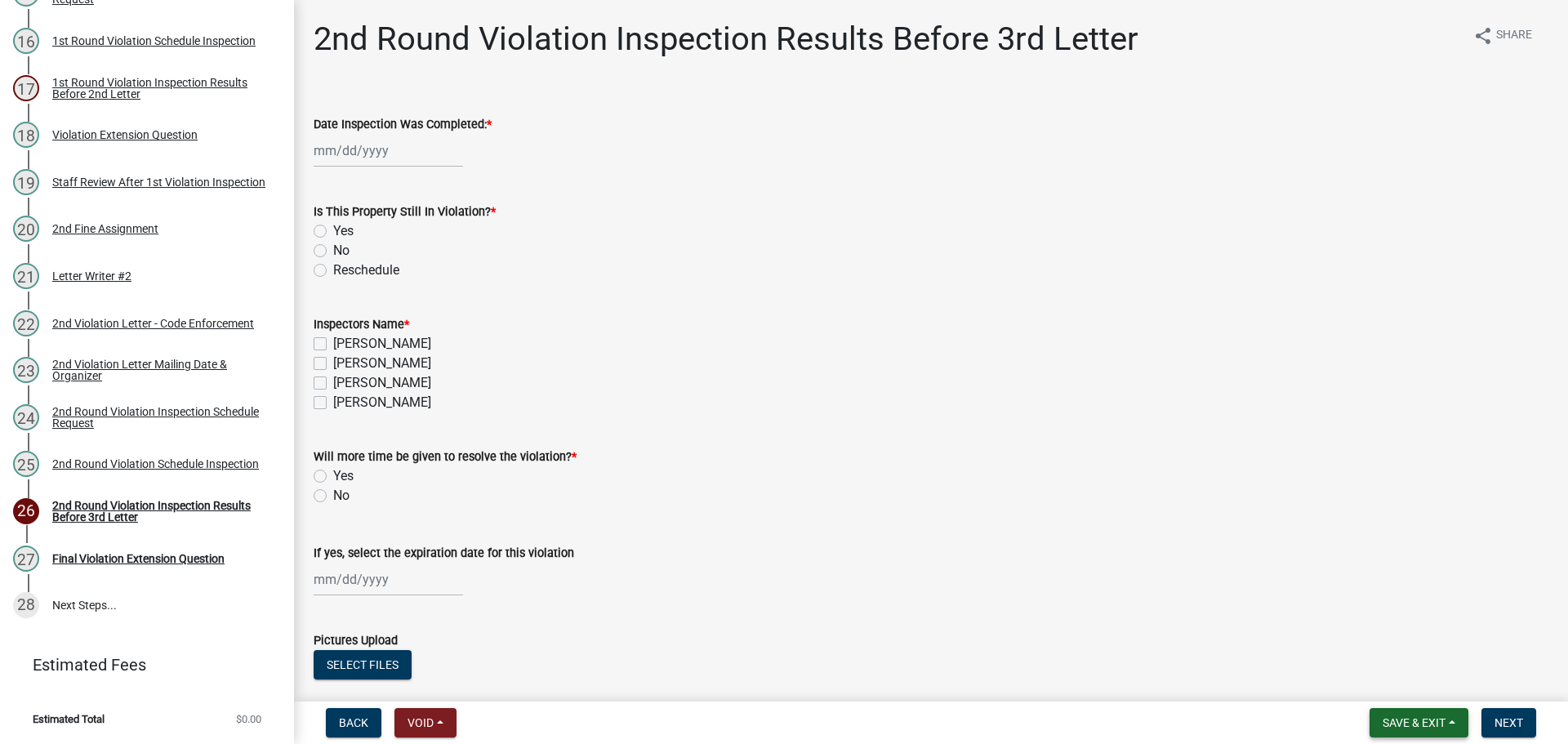
click at [1395, 719] on span "Save & Exit" at bounding box center [1414, 722] width 63 height 13
click at [1378, 681] on button "Save & Exit" at bounding box center [1403, 680] width 131 height 39
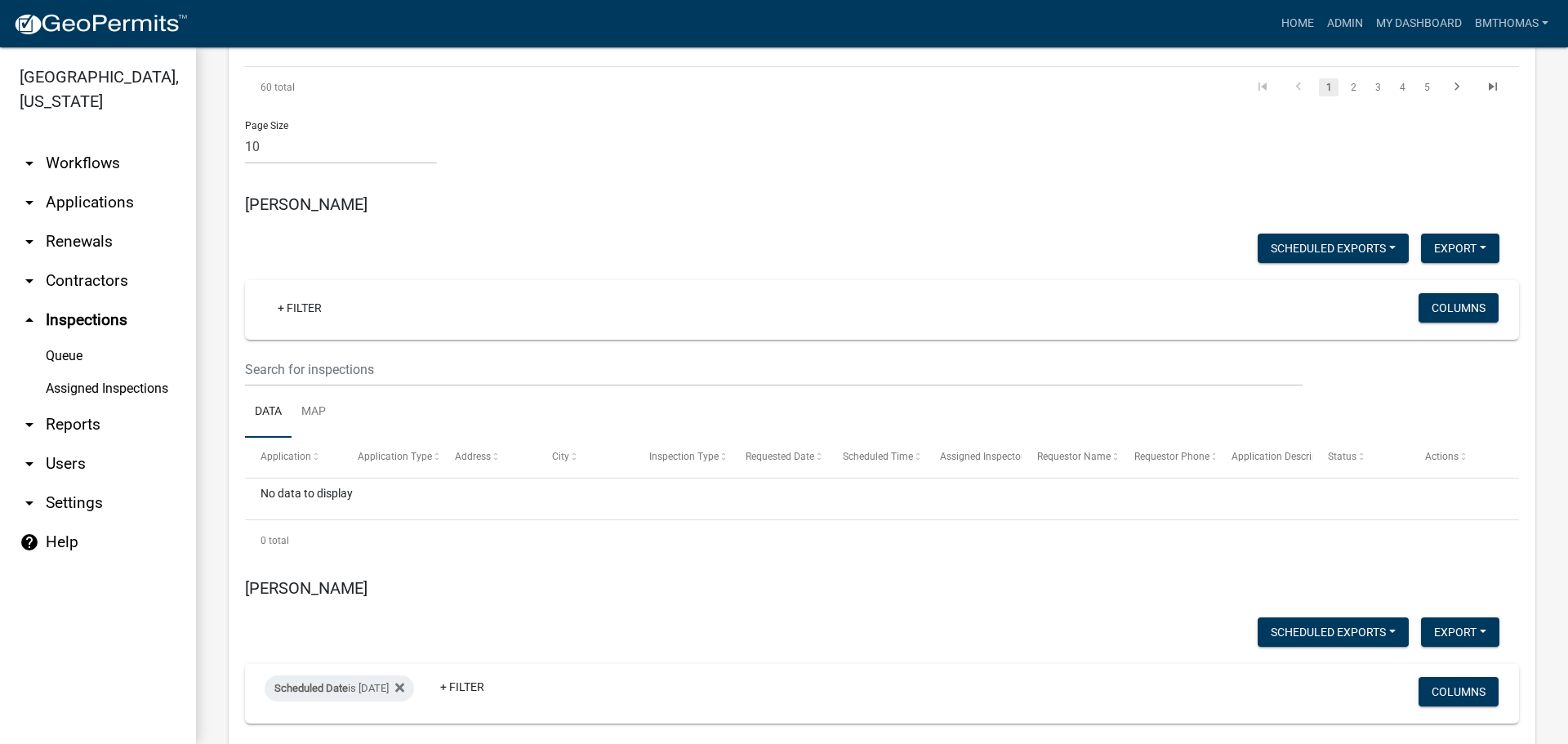
scroll to position [9080, 0]
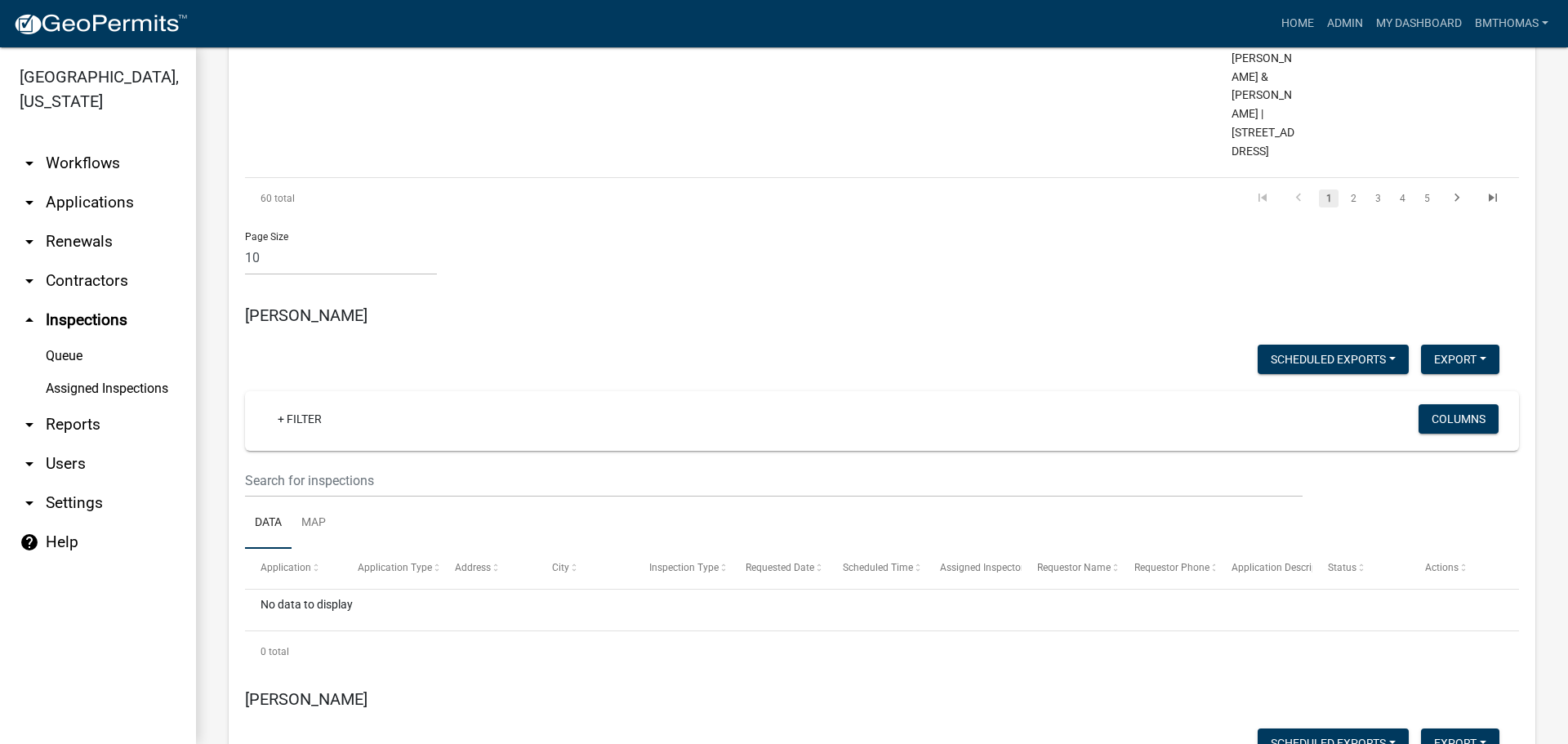
click at [74, 183] on link "arrow_drop_down Applications" at bounding box center [98, 202] width 196 height 39
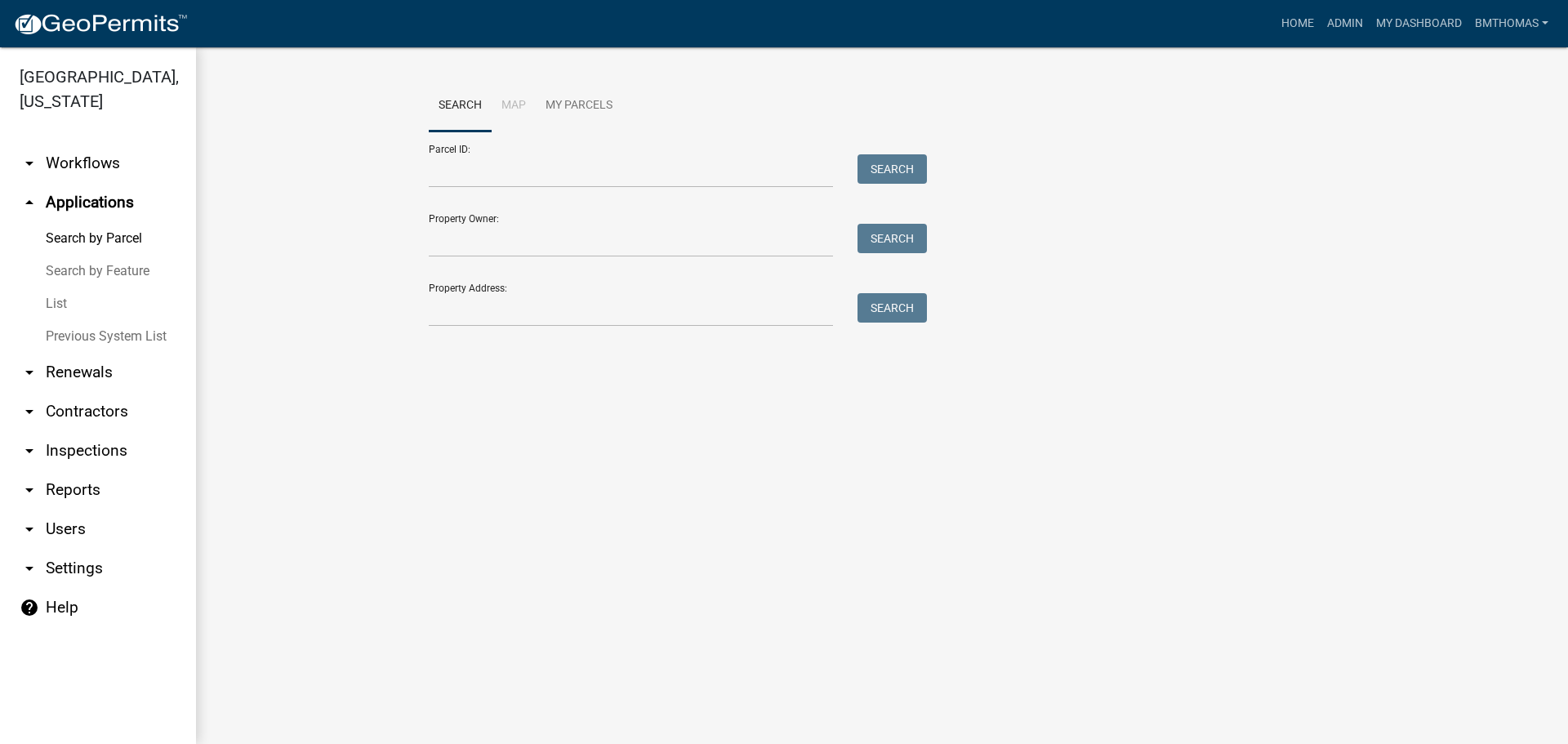
click at [62, 287] on link "List" at bounding box center [98, 304] width 196 height 33
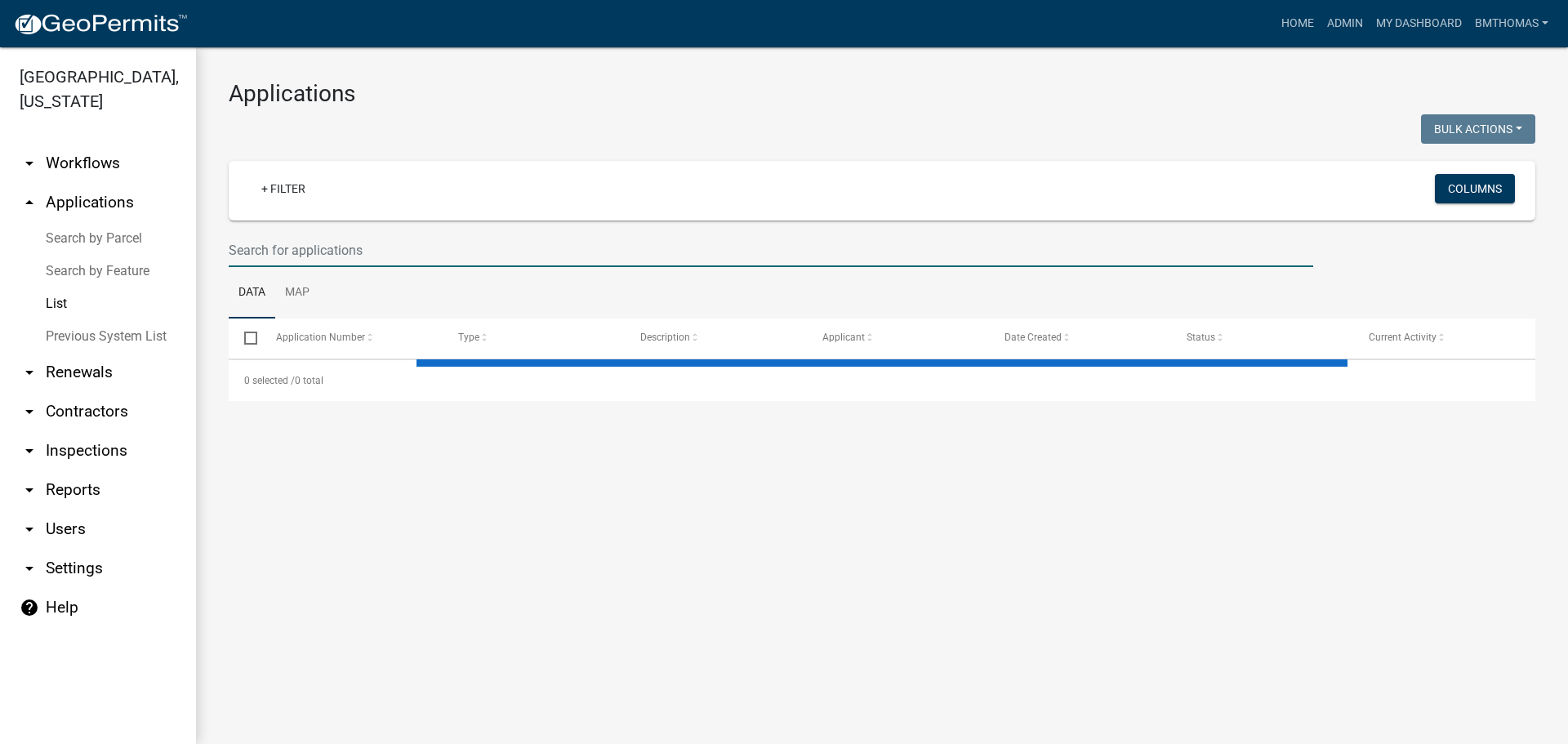
click at [412, 242] on input "text" at bounding box center [770, 250] width 1085 height 34
type input "spri"
select select "3: 100"
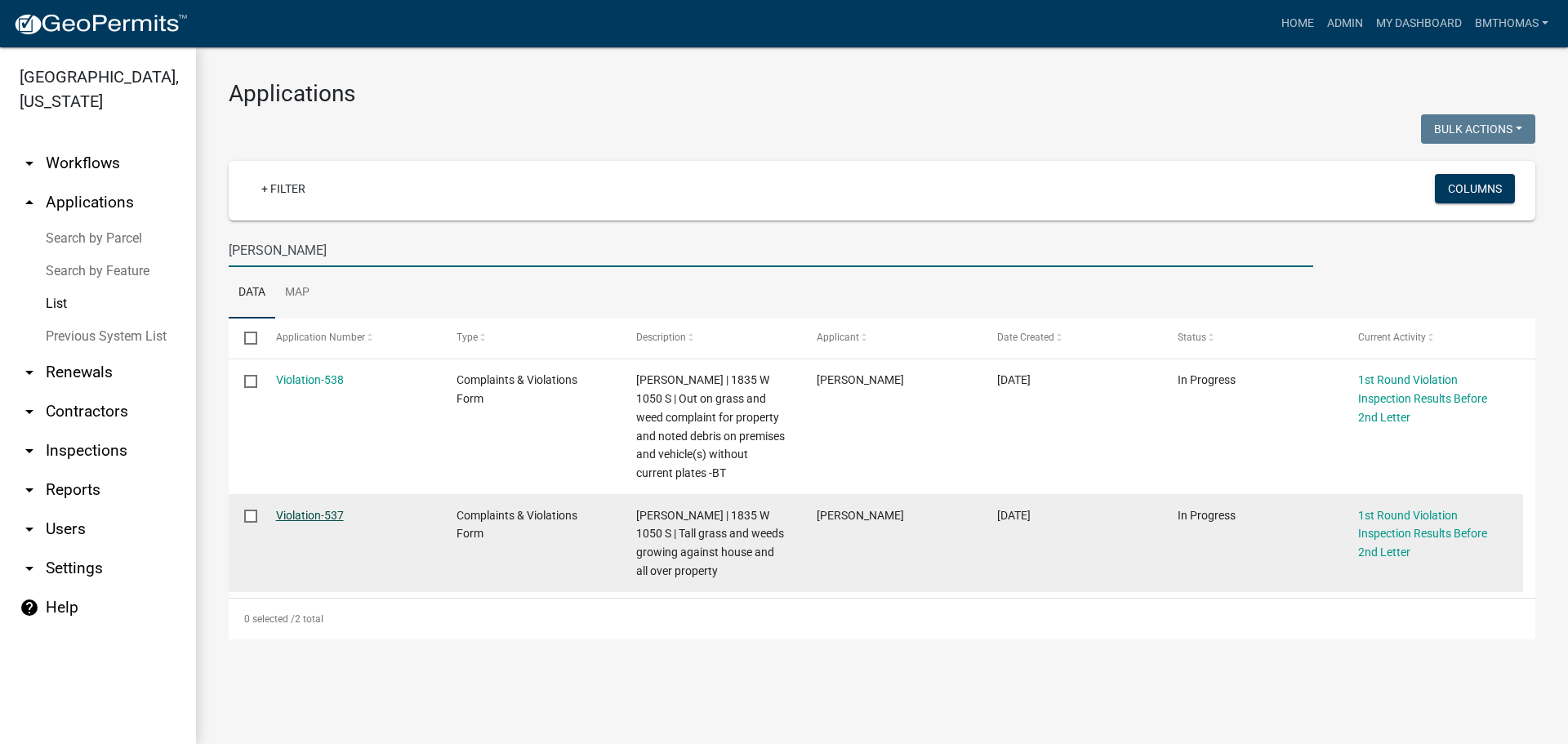
type input "[PERSON_NAME]"
click at [339, 515] on link "Violation-537" at bounding box center [310, 515] width 68 height 13
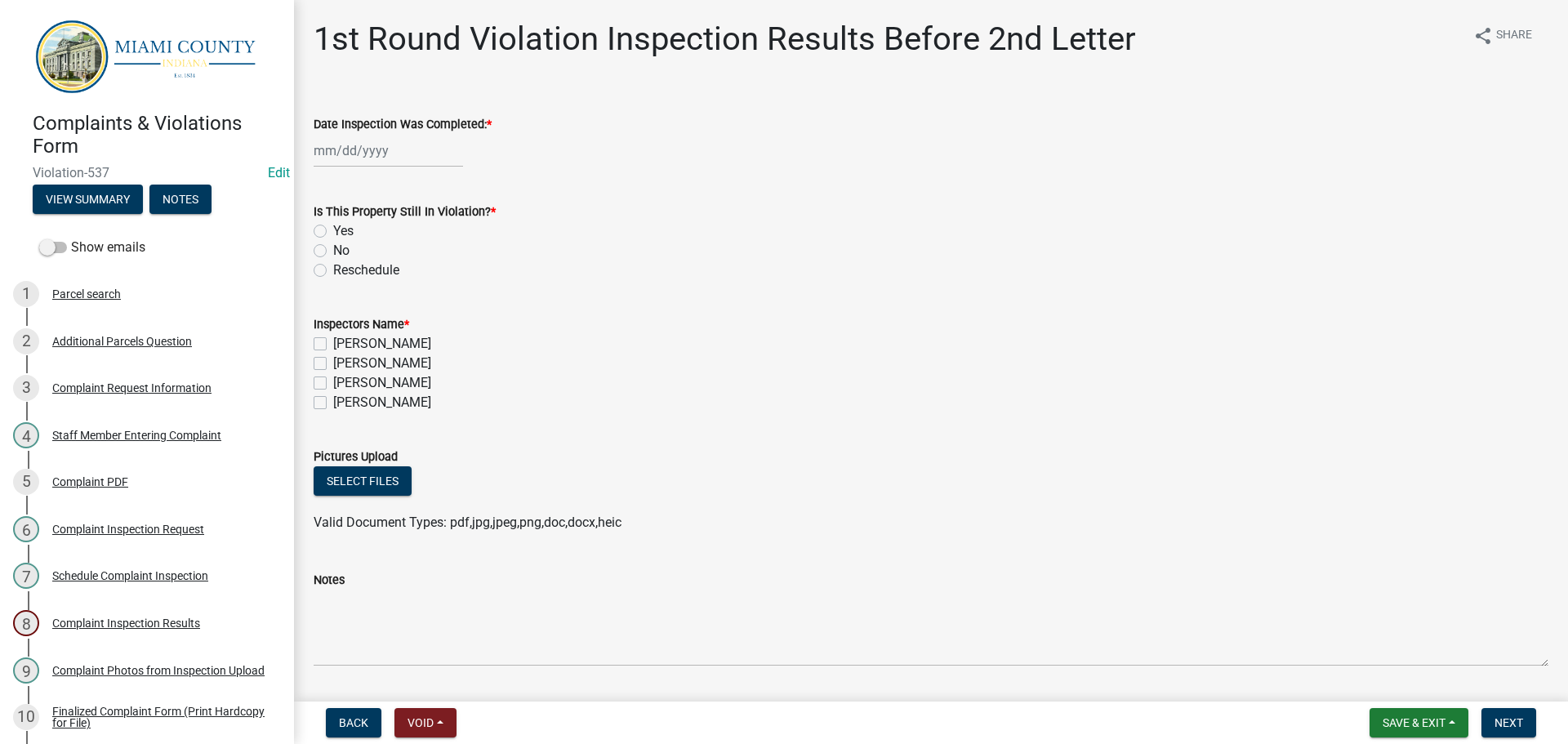
click at [343, 155] on div at bounding box center [388, 150] width 150 height 34
select select "10"
select select "2025"
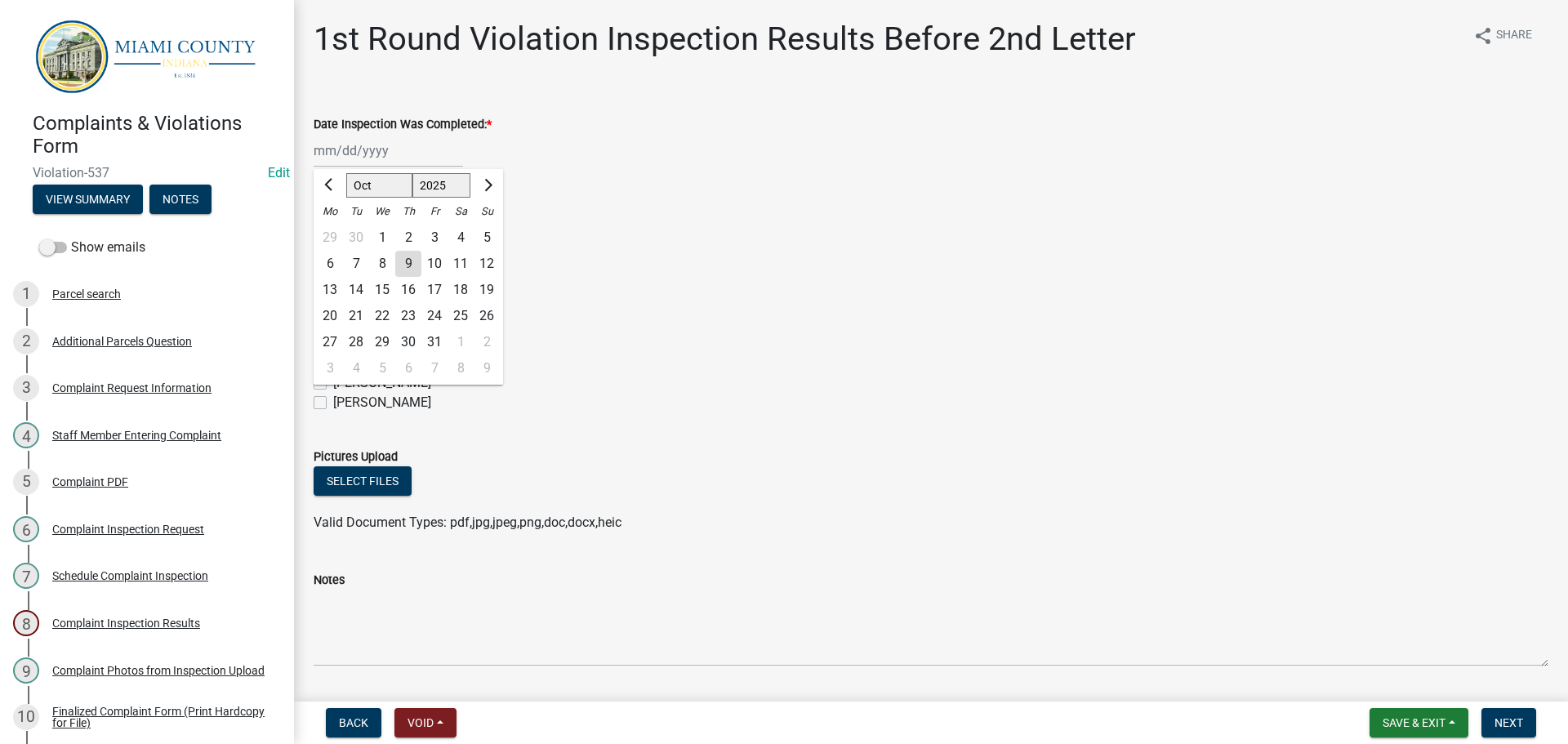
click at [388, 253] on div "8" at bounding box center [382, 264] width 26 height 26
type input "[DATE]"
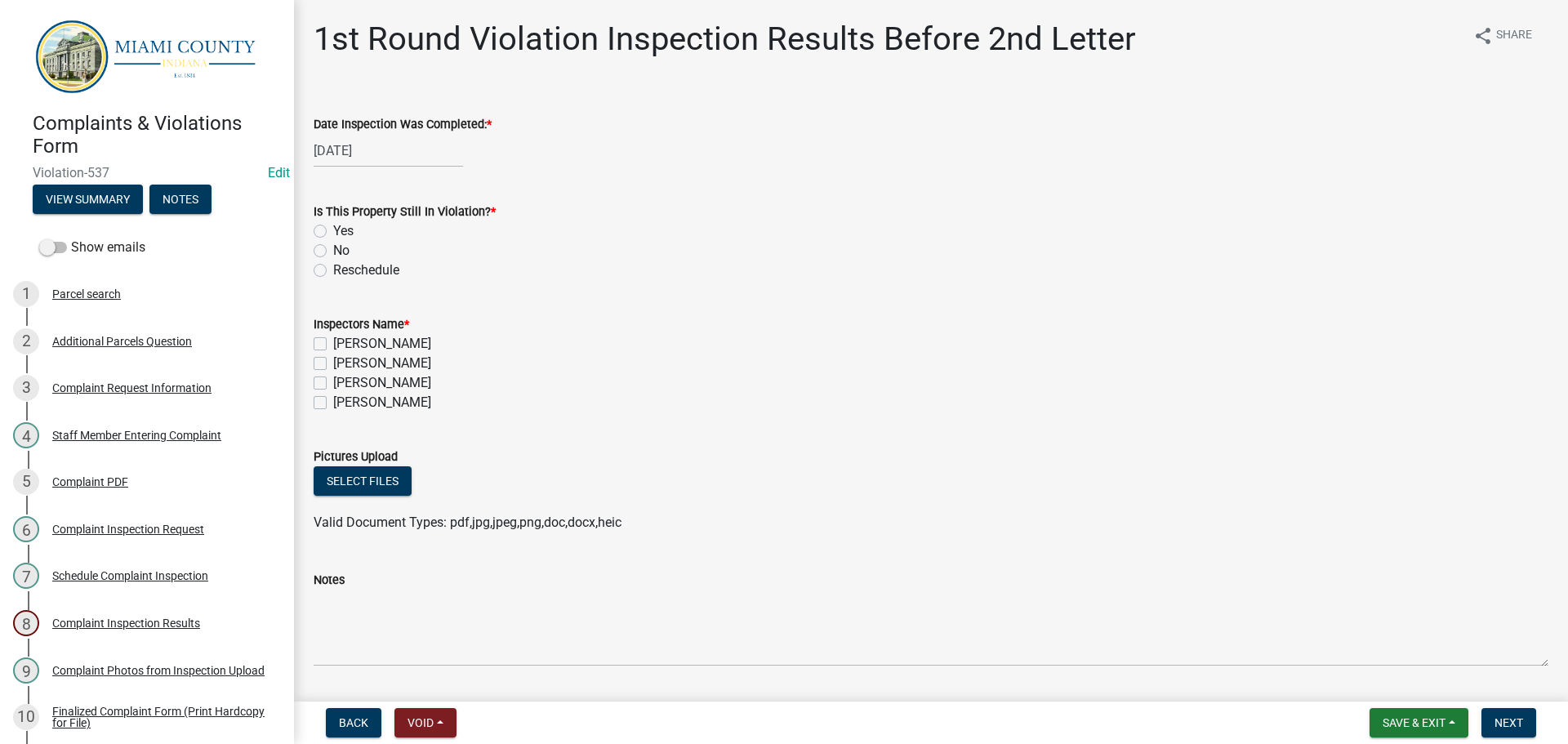
click at [334, 248] on label "No" at bounding box center [342, 251] width 16 height 20
click at [334, 248] on input "No" at bounding box center [339, 246] width 11 height 11
radio input "true"
click at [334, 383] on label "[PERSON_NAME]" at bounding box center [382, 383] width 98 height 20
click at [334, 383] on input "[PERSON_NAME]" at bounding box center [339, 379] width 11 height 11
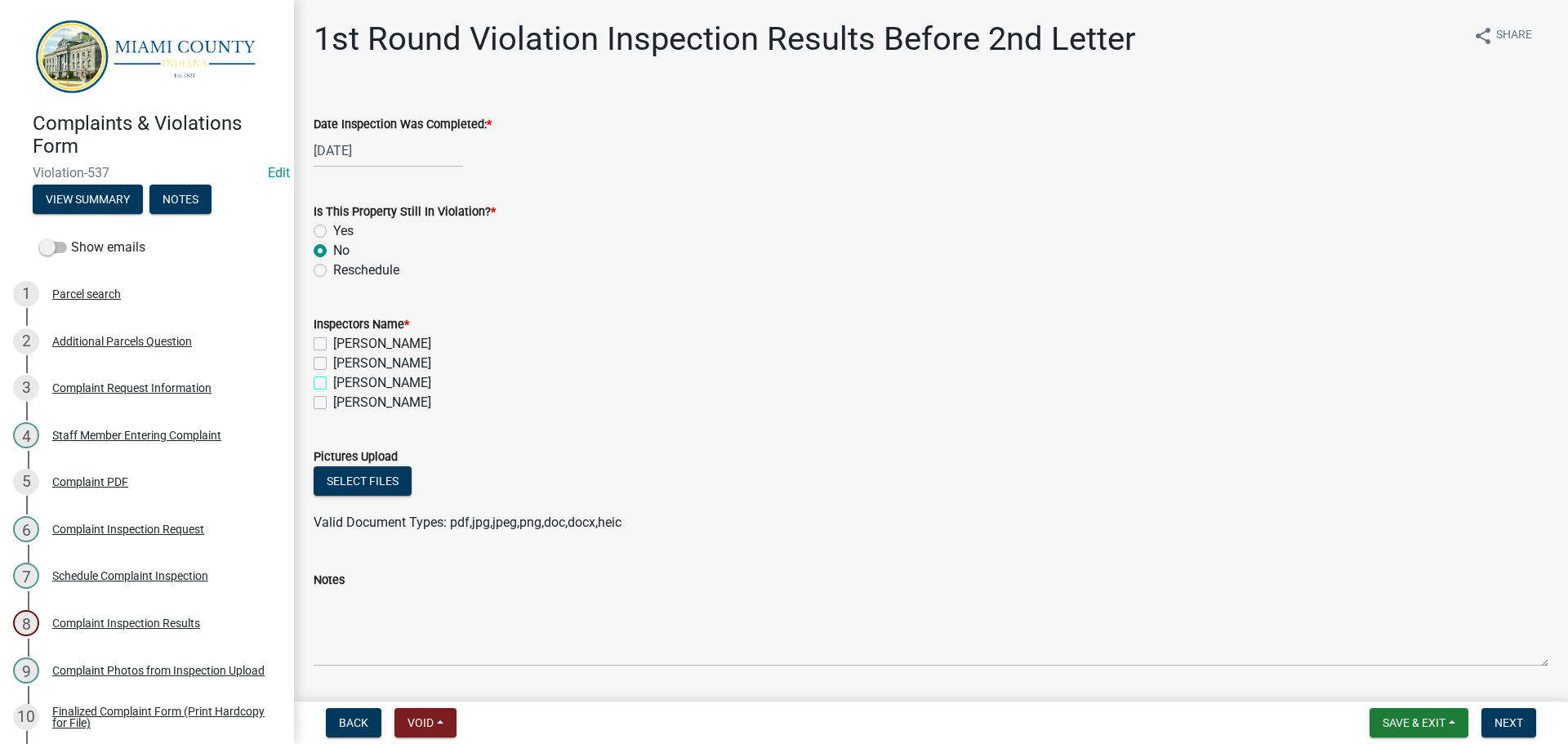
checkbox input "true"
checkbox input "false"
checkbox input "true"
checkbox input "false"
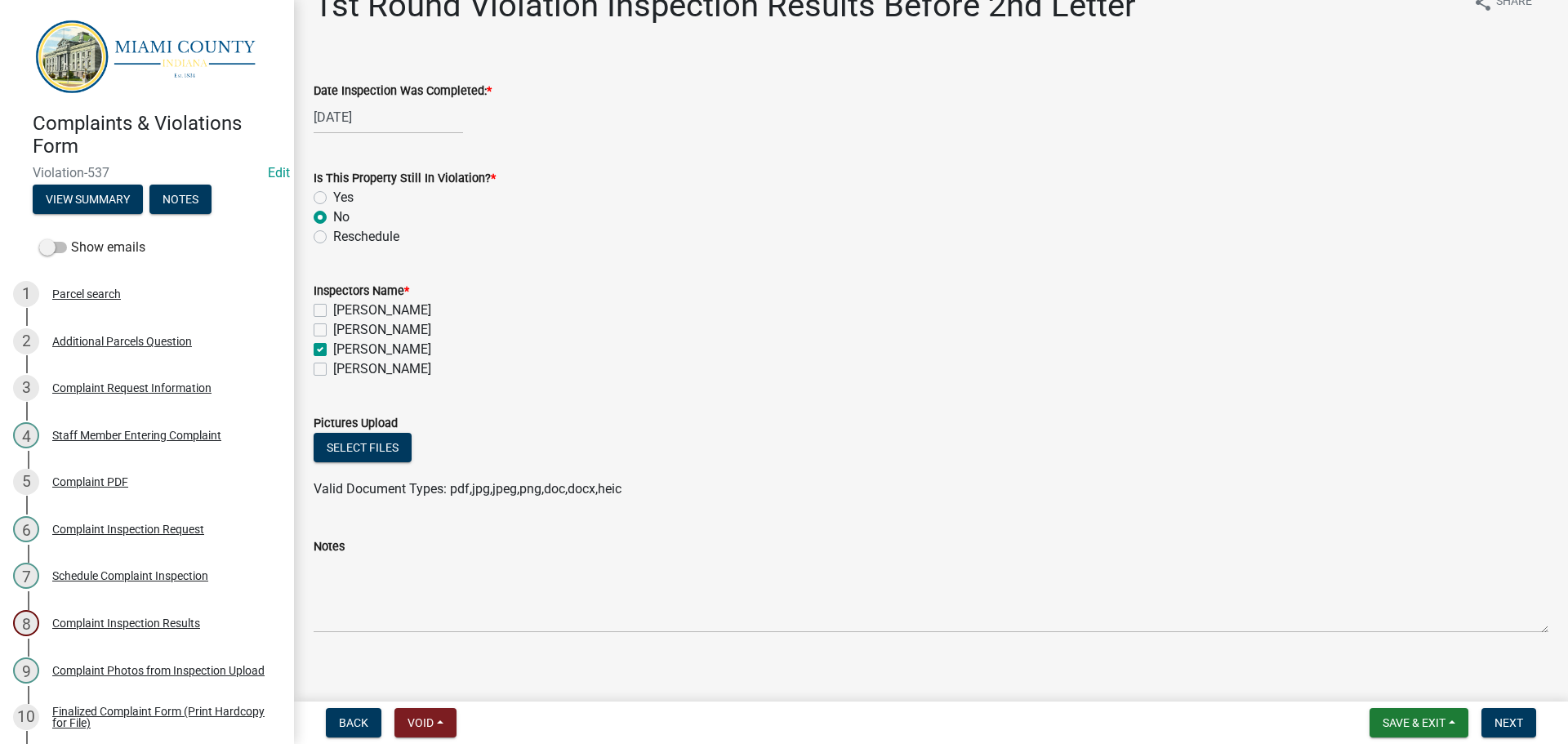
scroll to position [48, 0]
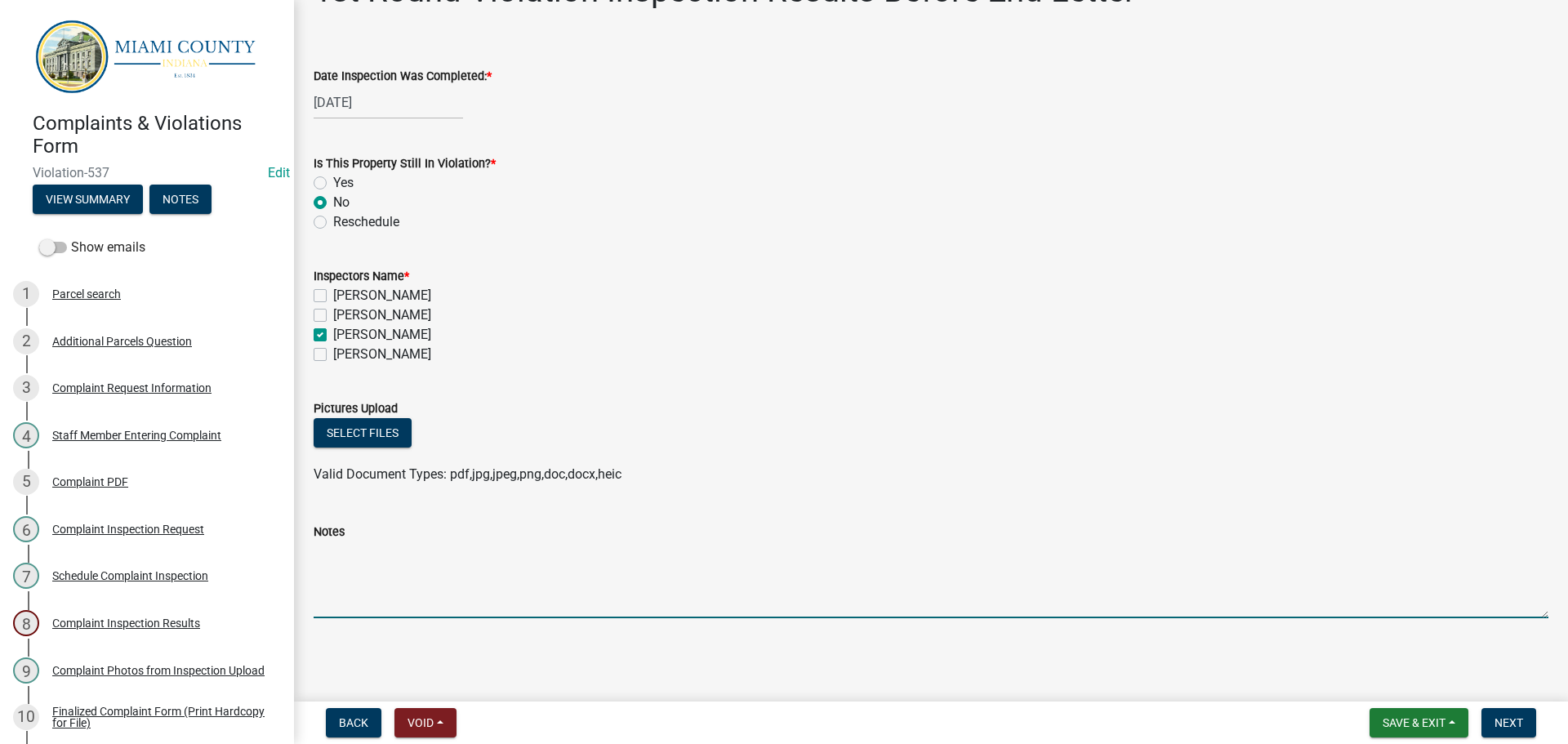
click at [373, 602] on textarea "Notes" at bounding box center [931, 580] width 1235 height 77
type textarea "G"
type textarea "W"
click at [1509, 727] on span "Next" at bounding box center [1509, 722] width 29 height 13
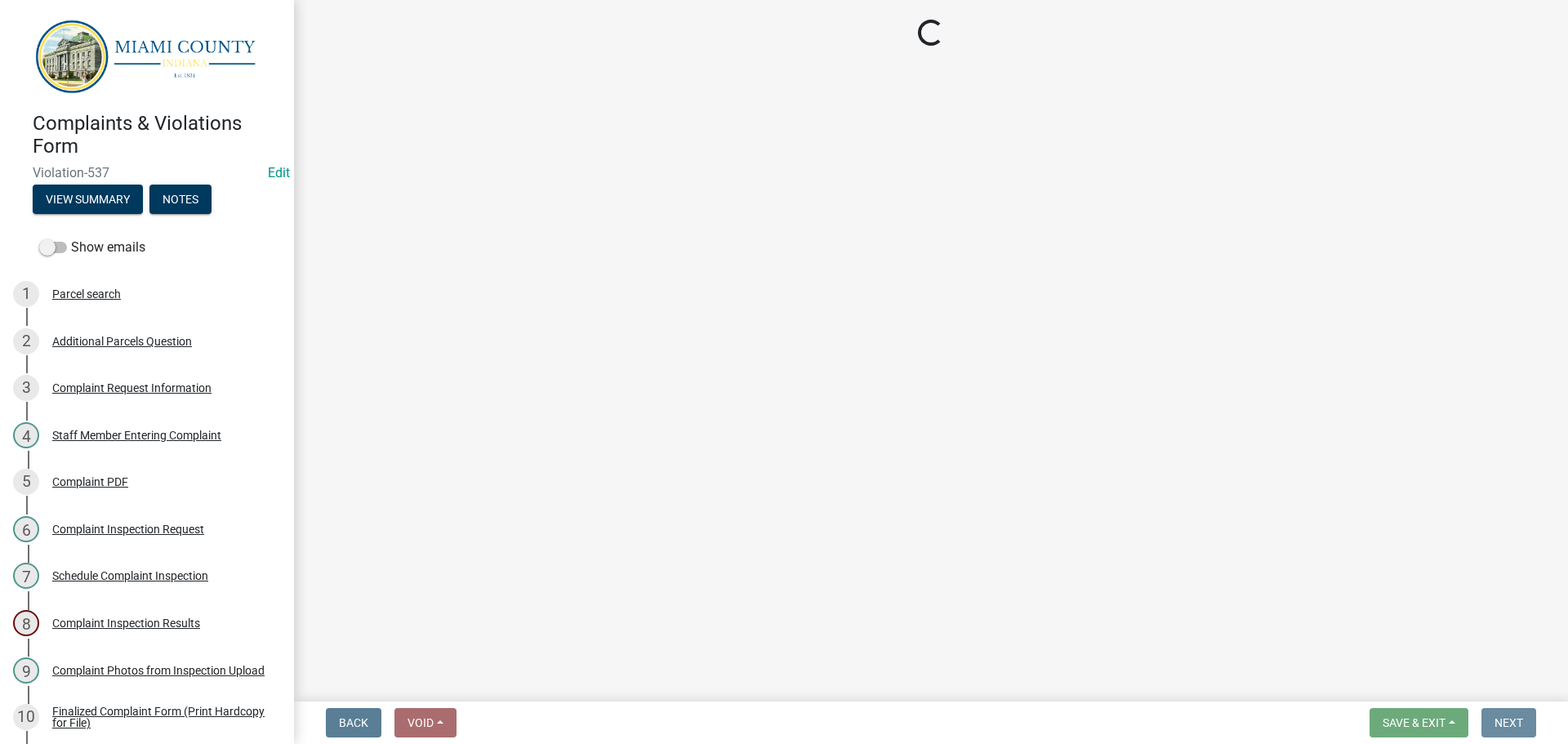
scroll to position [0, 0]
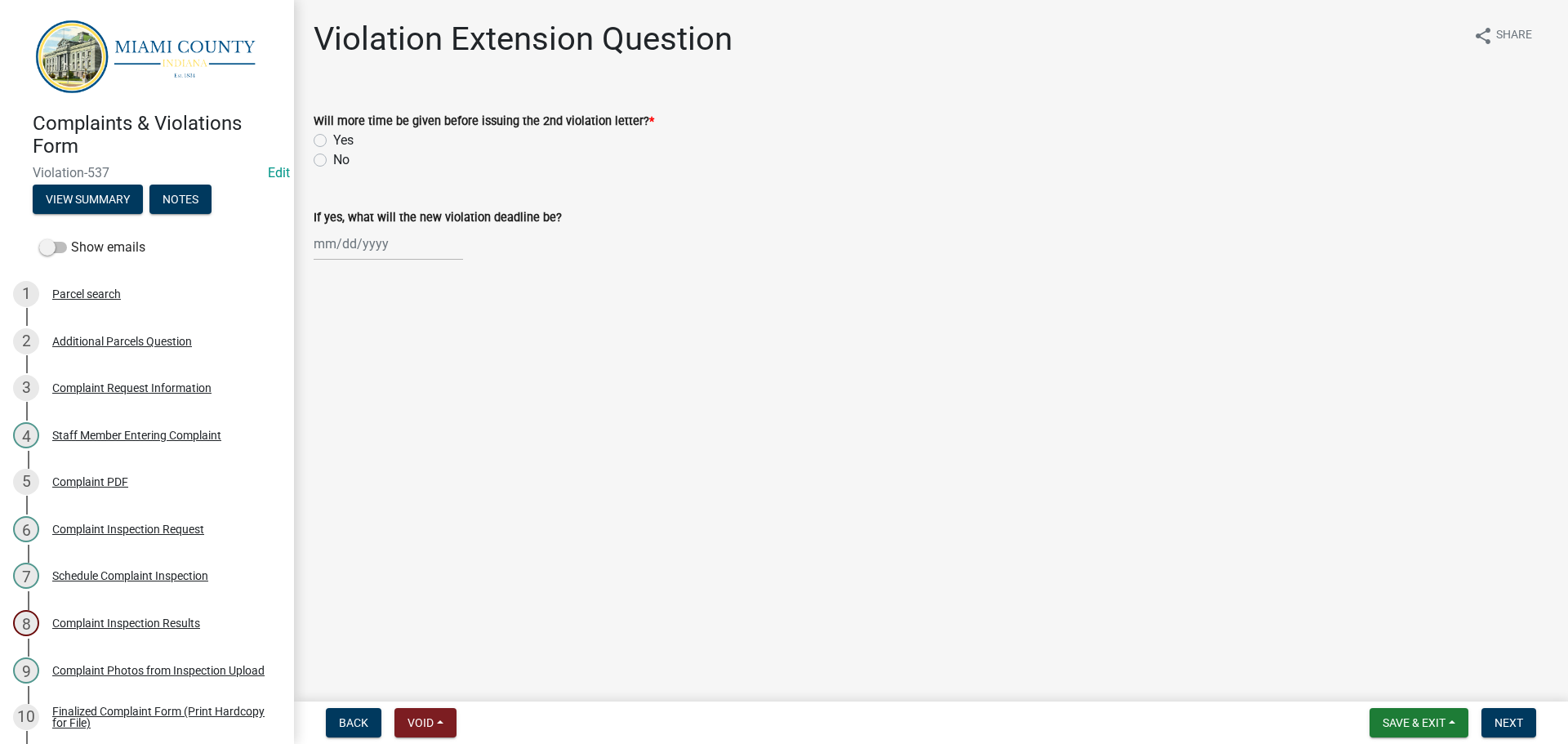
click at [334, 164] on label "No" at bounding box center [342, 160] width 16 height 20
click at [334, 161] on input "No" at bounding box center [339, 156] width 11 height 11
radio input "true"
click at [1503, 724] on span "Next" at bounding box center [1509, 722] width 29 height 13
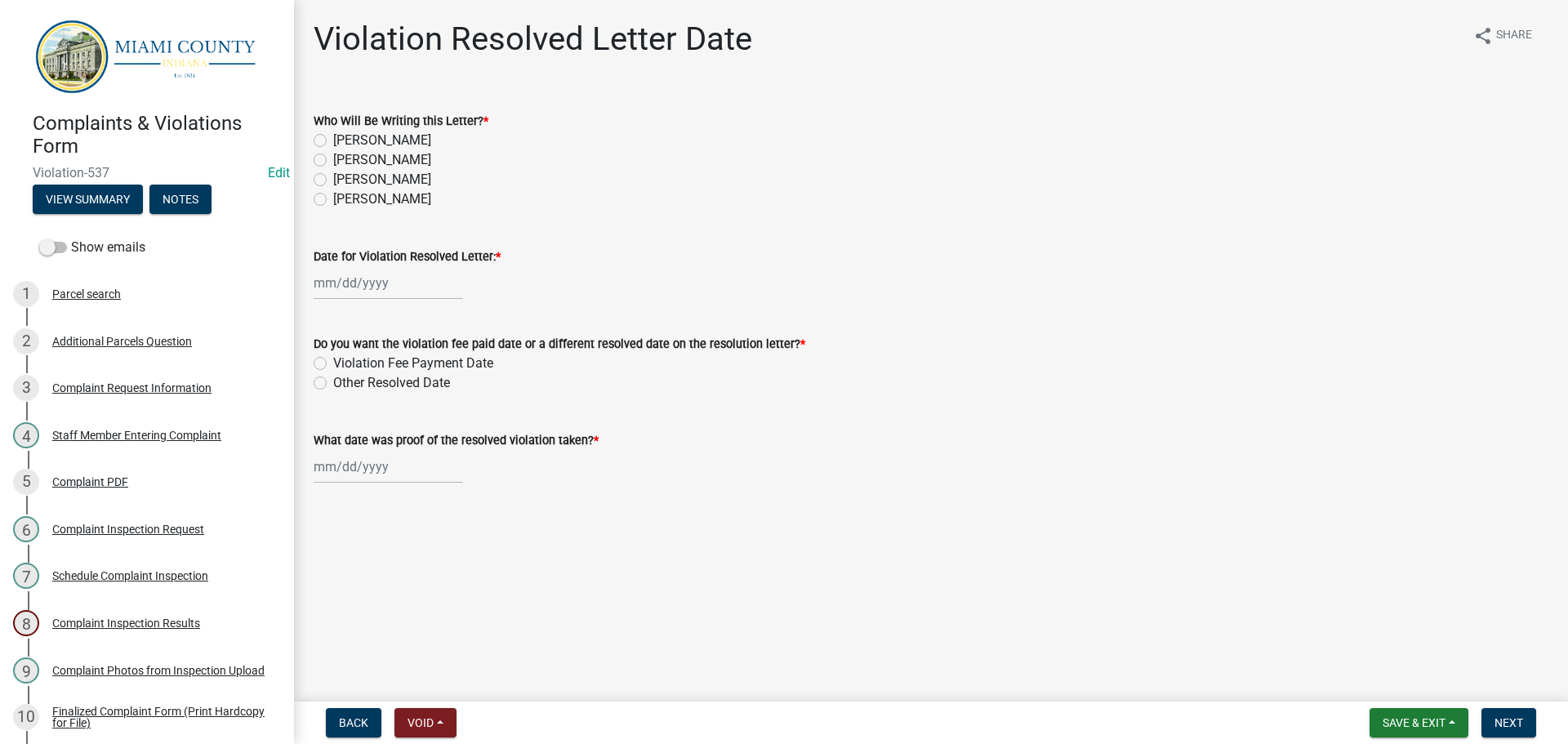
click at [334, 176] on label "[PERSON_NAME]" at bounding box center [382, 179] width 98 height 20
click at [334, 176] on input "[PERSON_NAME]" at bounding box center [339, 175] width 11 height 11
radio input "true"
click at [333, 289] on div at bounding box center [388, 283] width 150 height 34
select select "10"
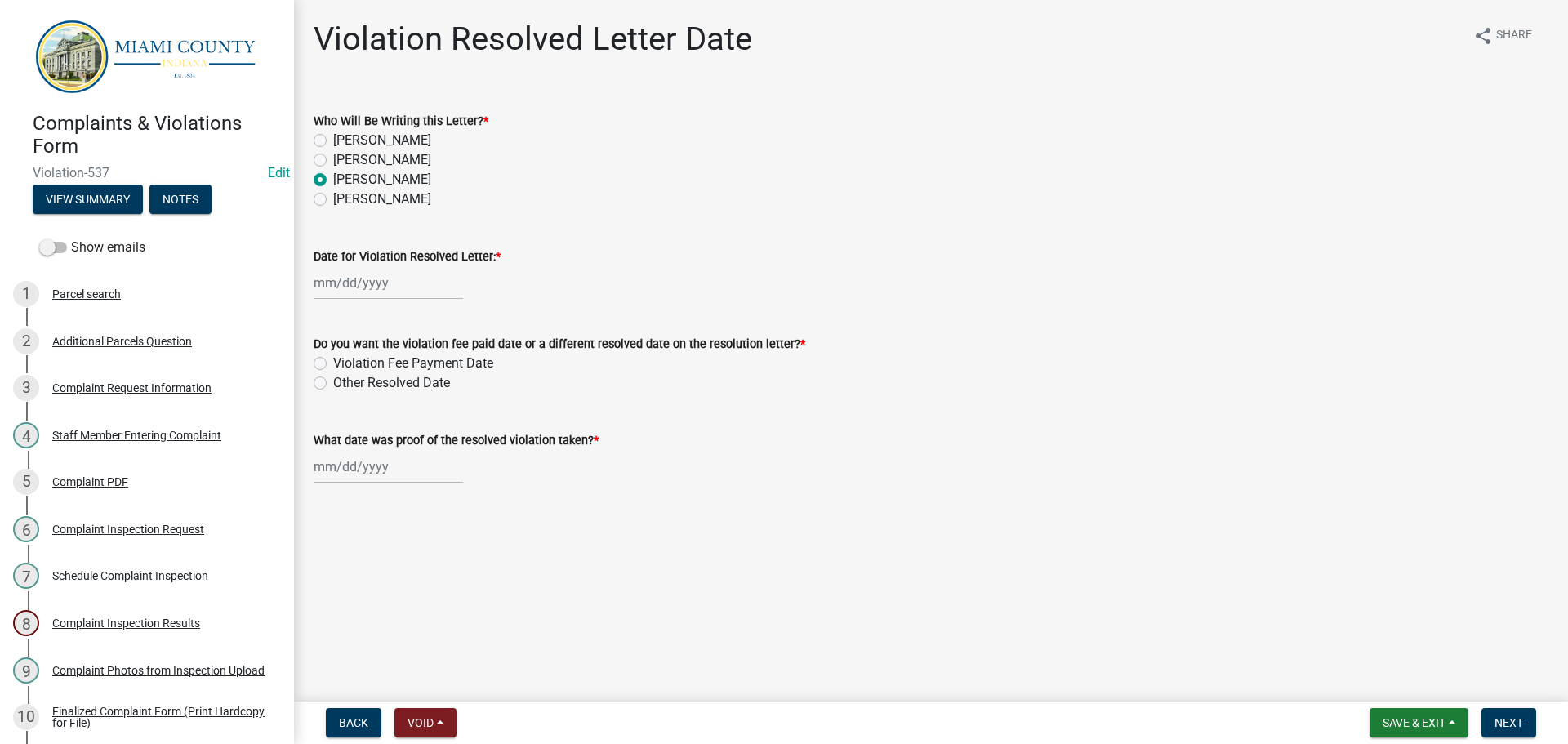
select select "2025"
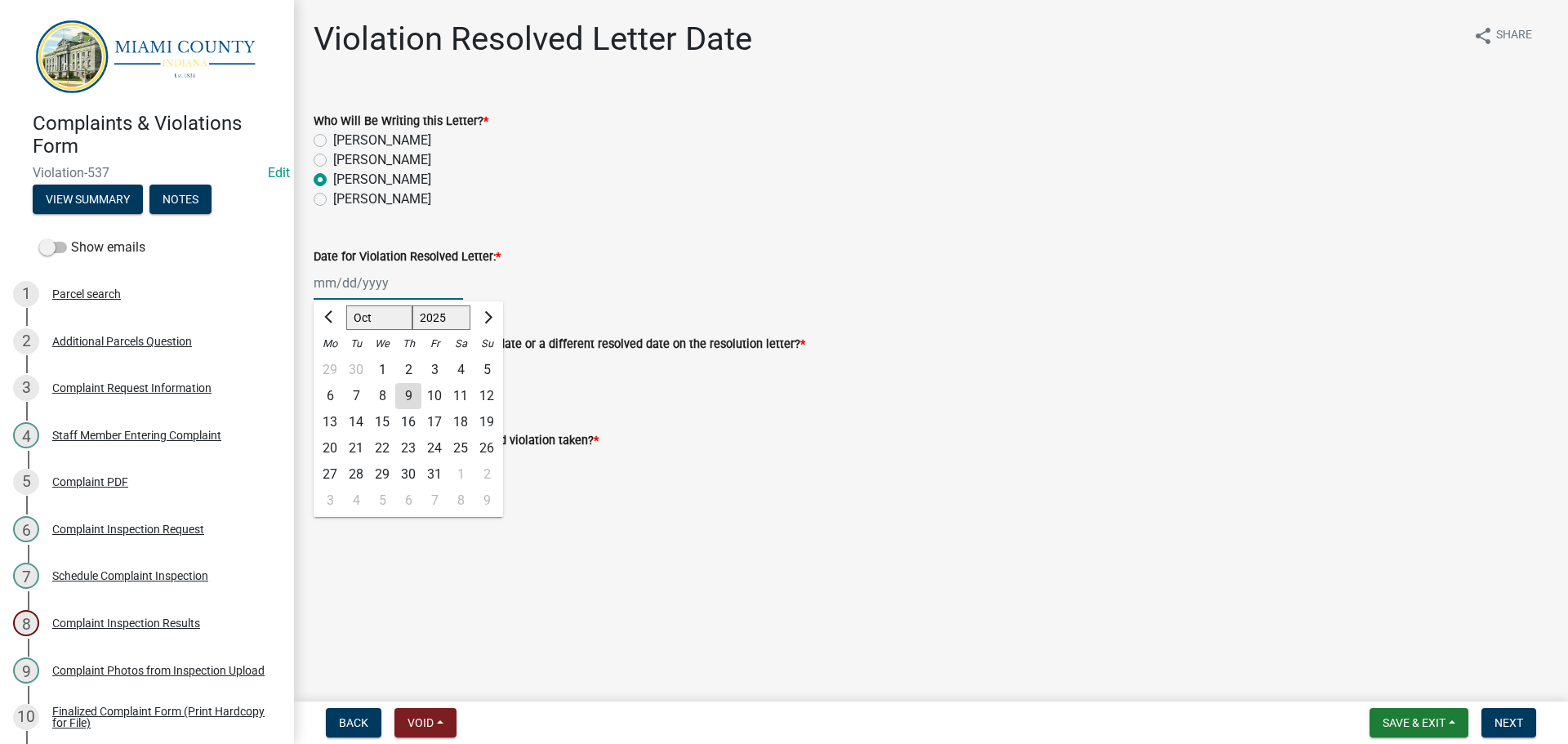
click at [402, 285] on input "Date for Violation Resolved Letter: *" at bounding box center [388, 283] width 150 height 34
click at [642, 276] on div "[PERSON_NAME] Feb Mar Apr [PERSON_NAME][DATE] Oct Nov [DATE] 1526 1527 1528 152…" at bounding box center [931, 283] width 1235 height 34
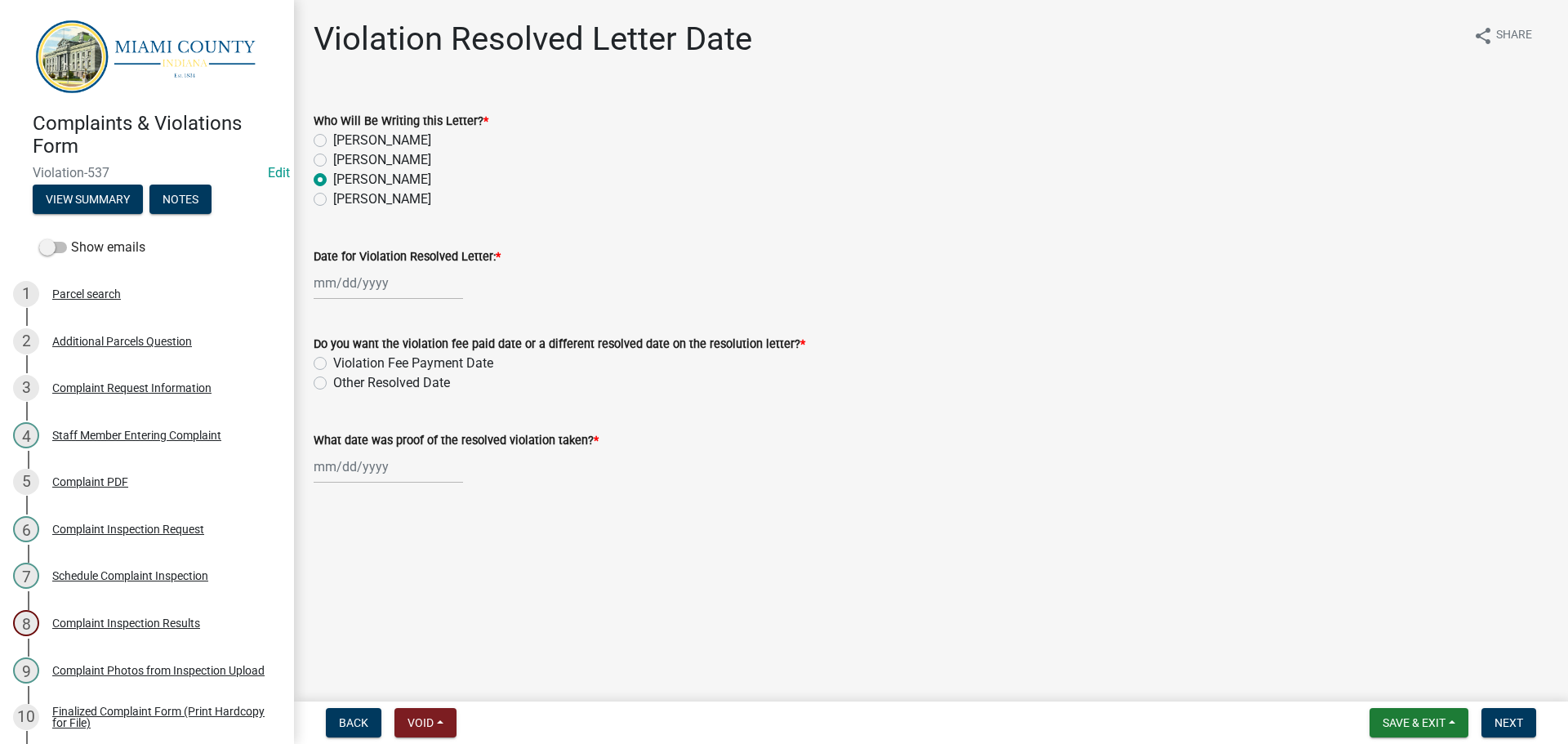
click at [411, 275] on div at bounding box center [388, 283] width 150 height 34
select select "10"
select select "2025"
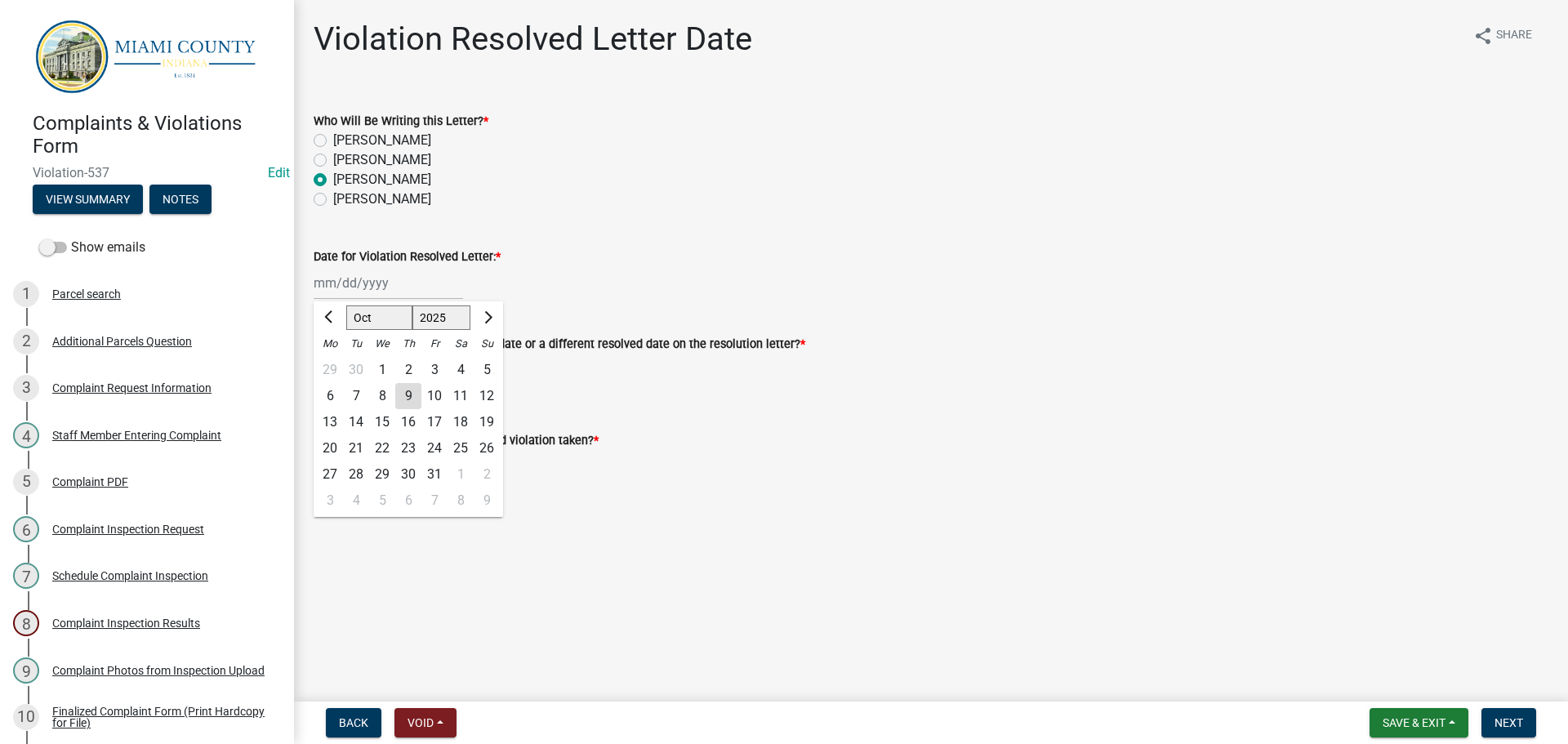
click at [407, 396] on div "9" at bounding box center [408, 396] width 26 height 26
type input "[DATE]"
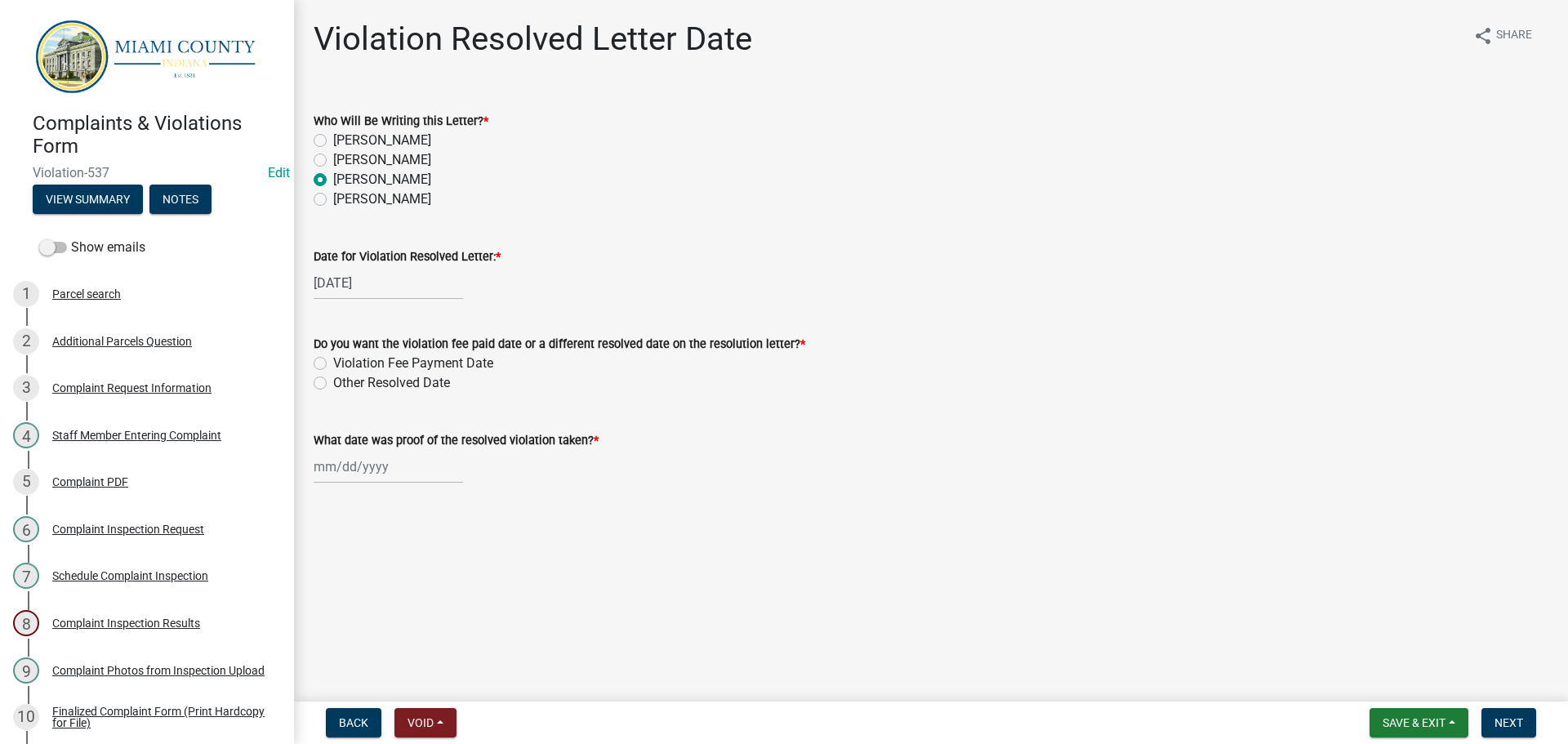
click at [334, 382] on label "Other Resolved Date" at bounding box center [392, 383] width 117 height 20
click at [334, 382] on input "Other Resolved Date" at bounding box center [339, 379] width 11 height 11
radio input "true"
select select "10"
select select "2025"
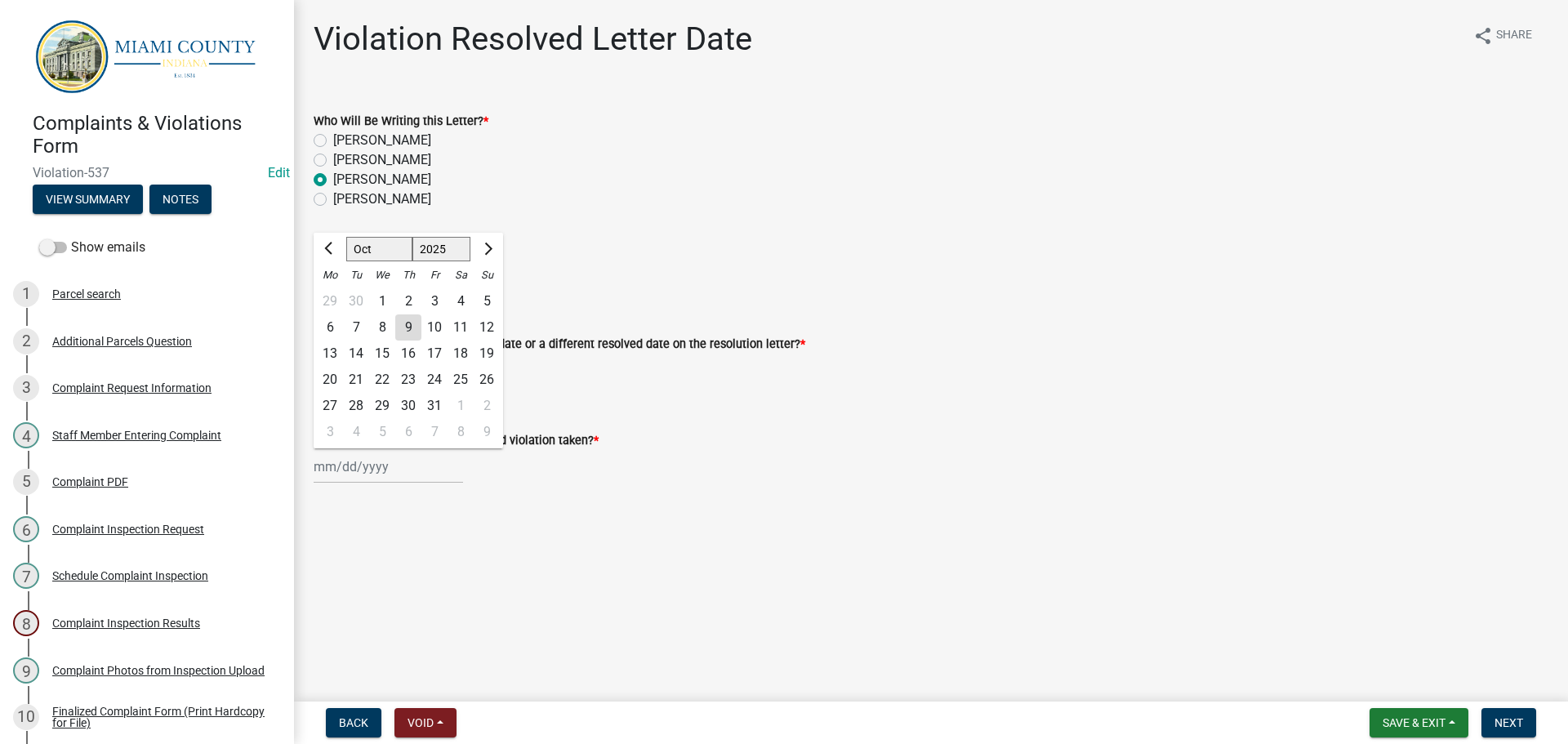
click at [372, 459] on div "[PERSON_NAME] Feb Mar Apr [PERSON_NAME][DATE] Oct Nov [DATE] 1526 1527 1528 152…" at bounding box center [388, 467] width 150 height 34
click at [389, 331] on div "8" at bounding box center [382, 327] width 26 height 26
type input "[DATE]"
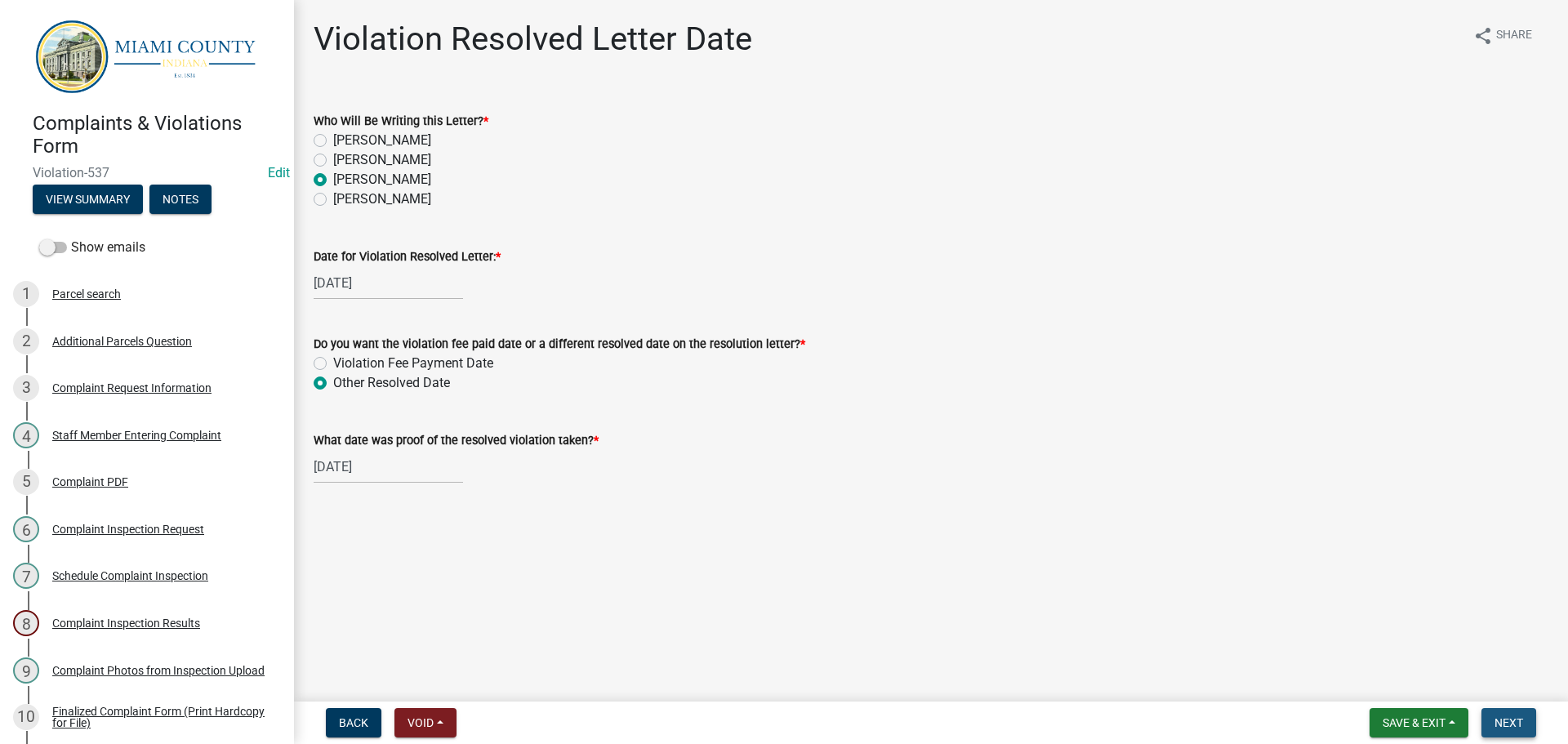
click at [1524, 724] on button "Next" at bounding box center [1509, 722] width 54 height 29
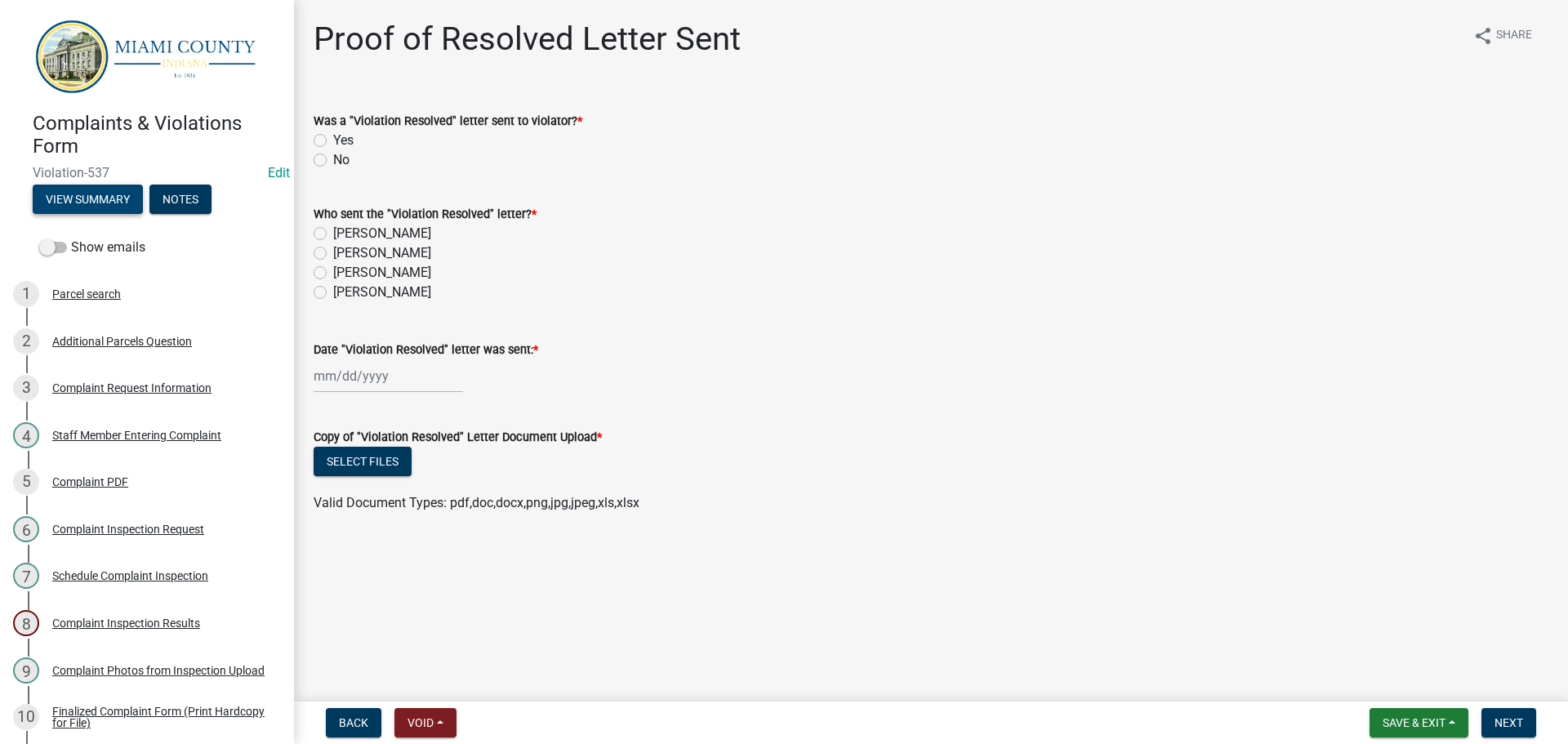
click at [102, 189] on button "View Summary" at bounding box center [88, 199] width 111 height 29
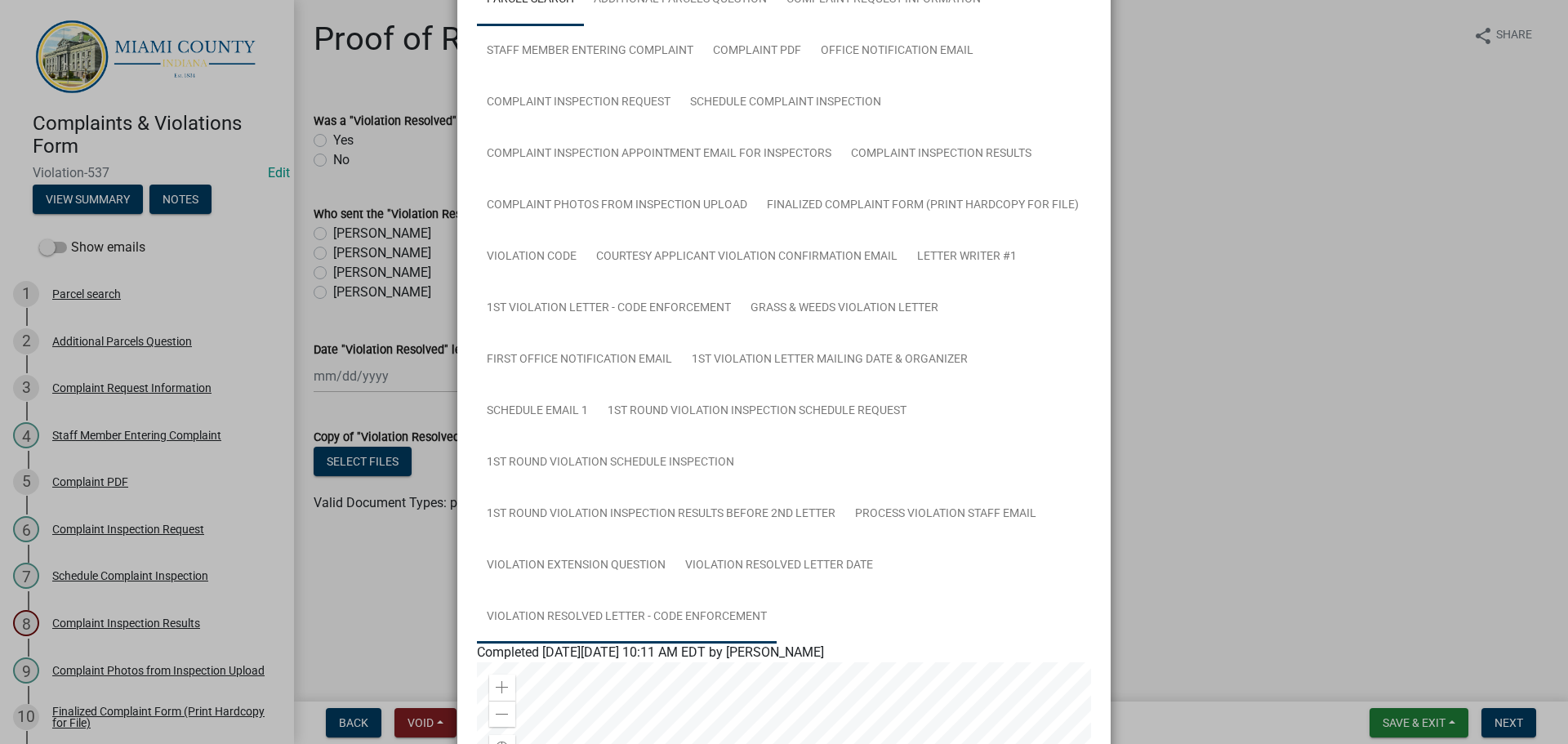
scroll to position [163, 0]
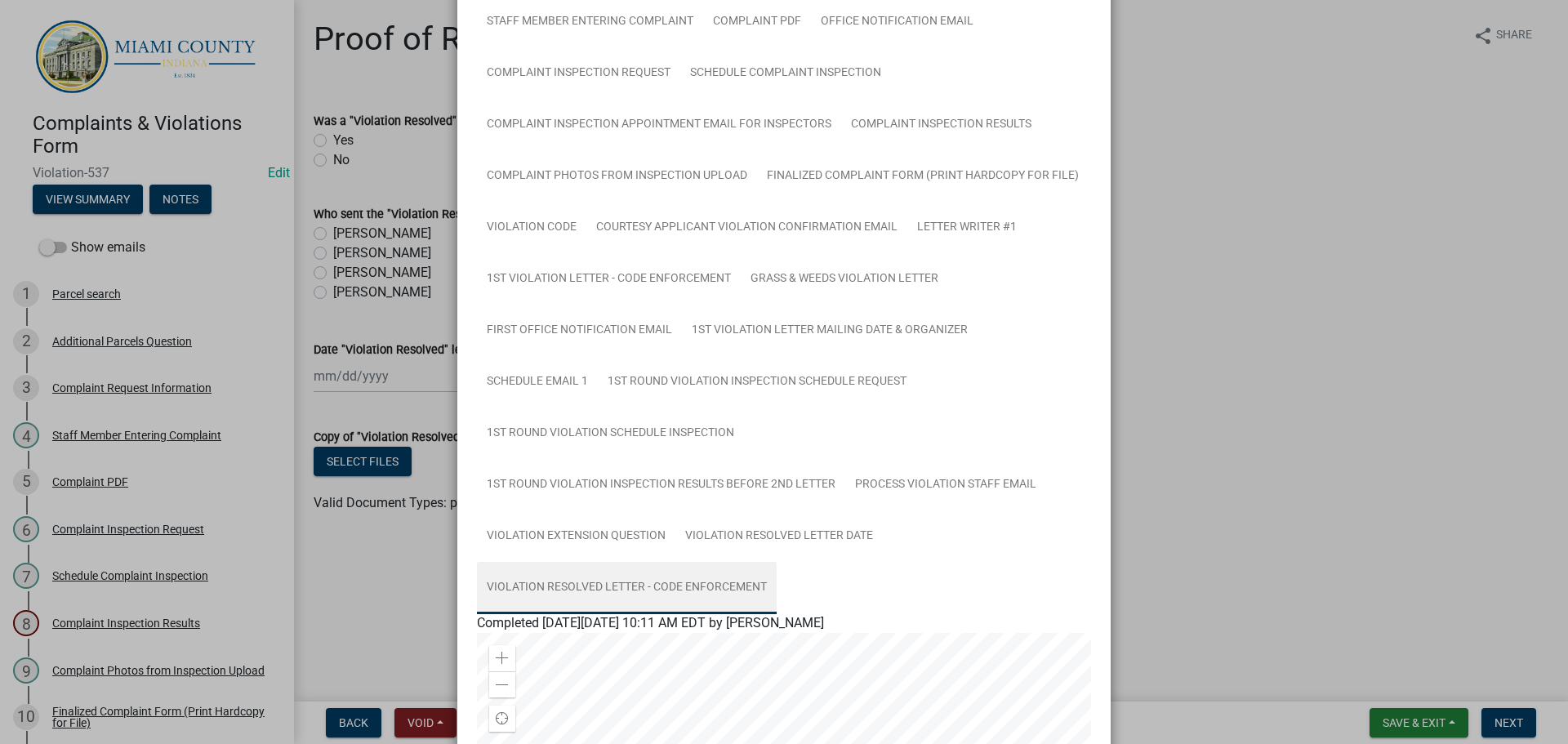
click at [684, 592] on link "Violation Resolved Letter - Code Enforcement" at bounding box center [626, 588] width 300 height 53
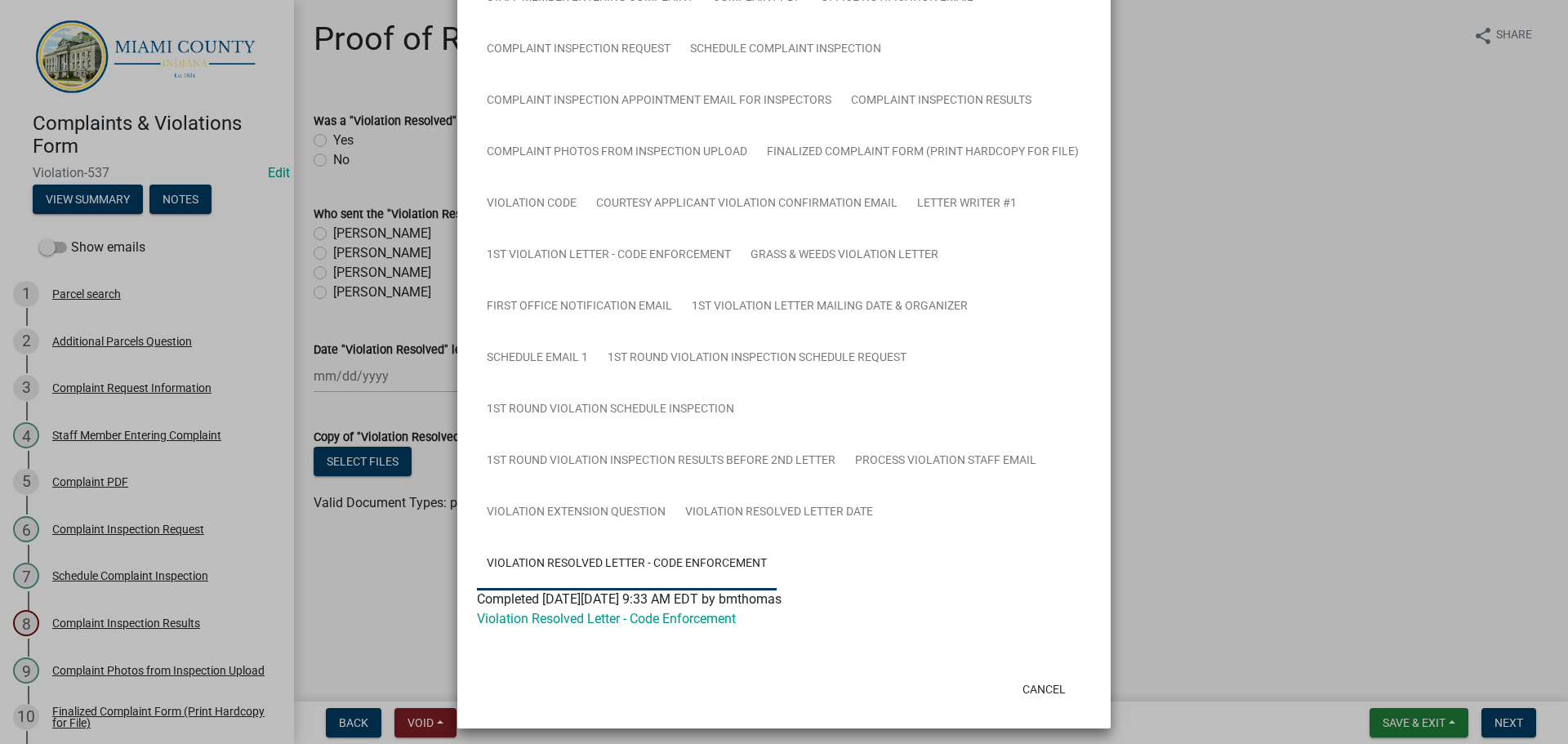
scroll to position [195, 0]
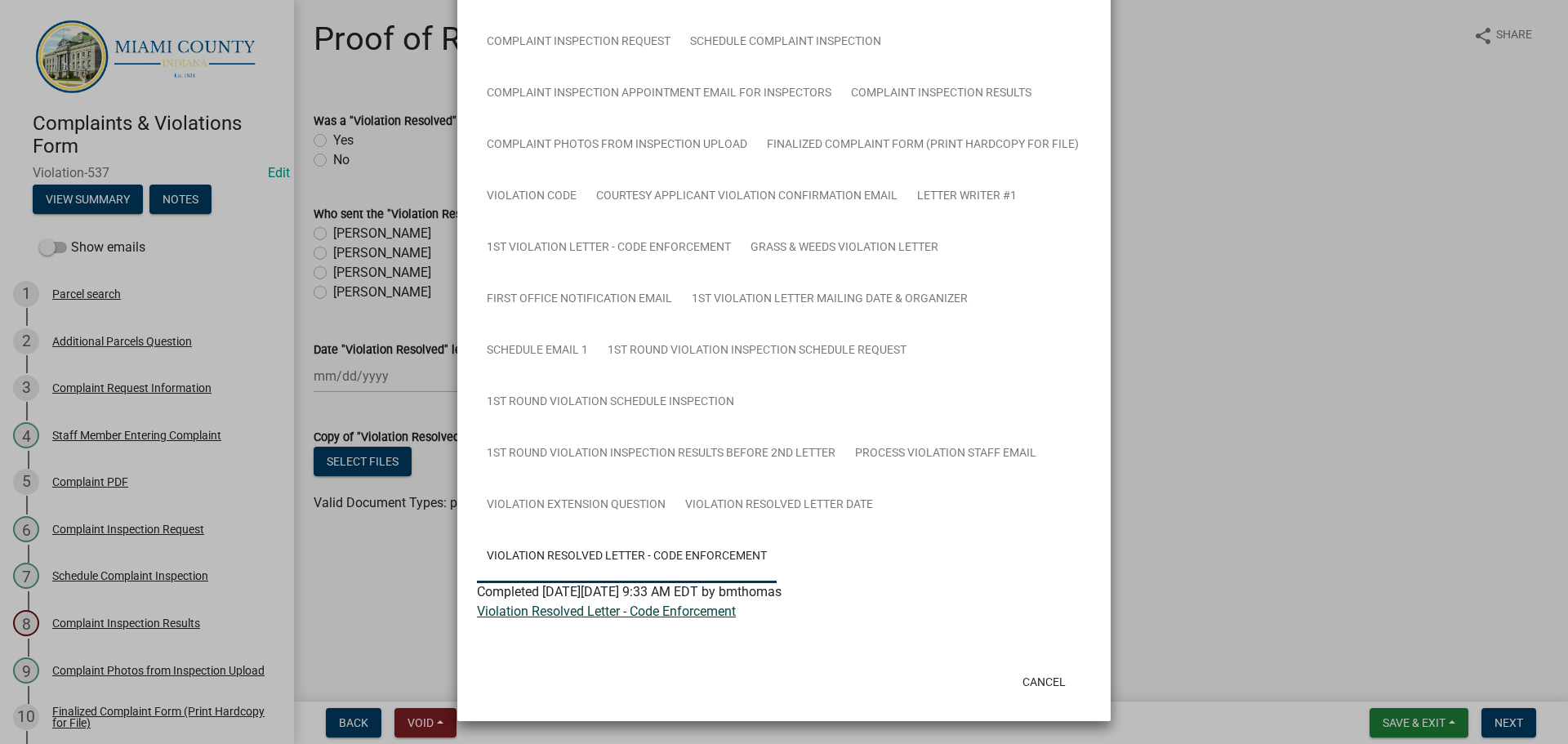
click at [606, 616] on link "Violation Resolved Letter - Code Enforcement" at bounding box center [606, 611] width 259 height 15
